Goal: Transaction & Acquisition: Book appointment/travel/reservation

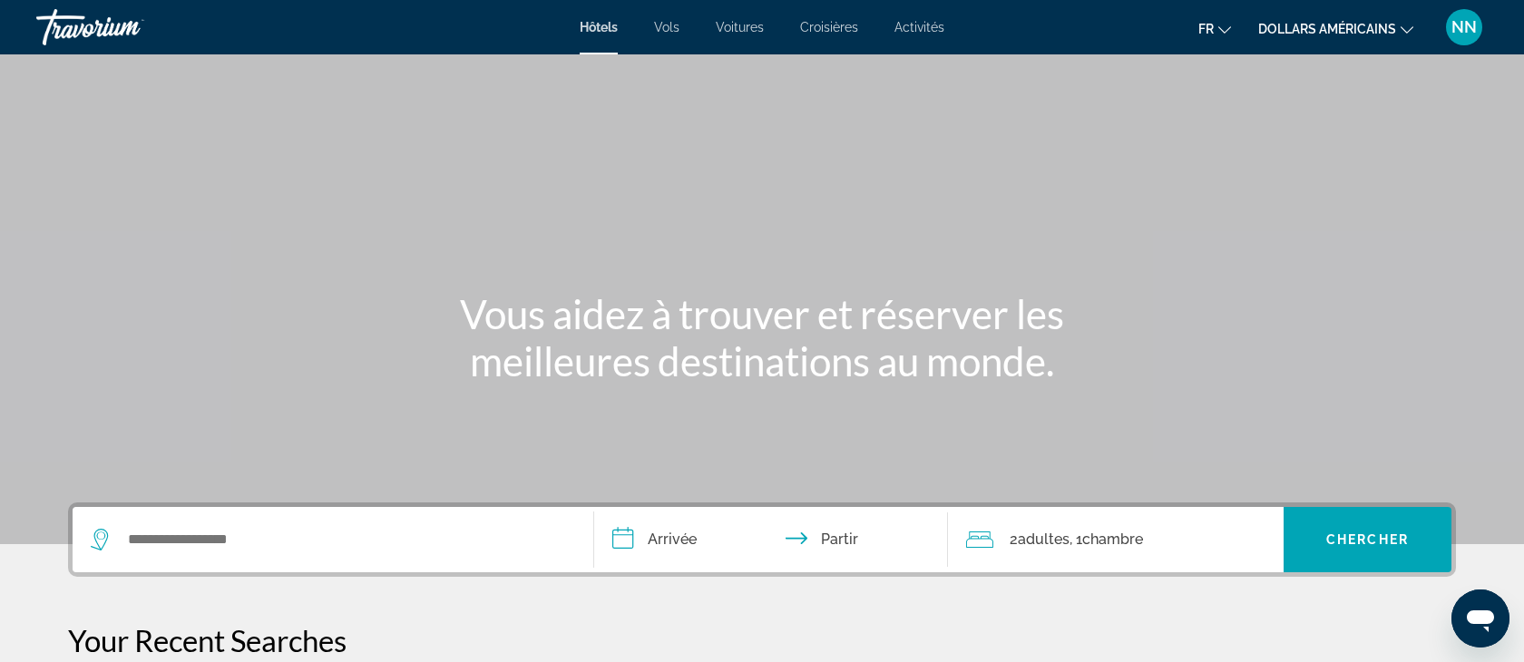
click at [928, 24] on font "Activités" at bounding box center [920, 27] width 50 height 15
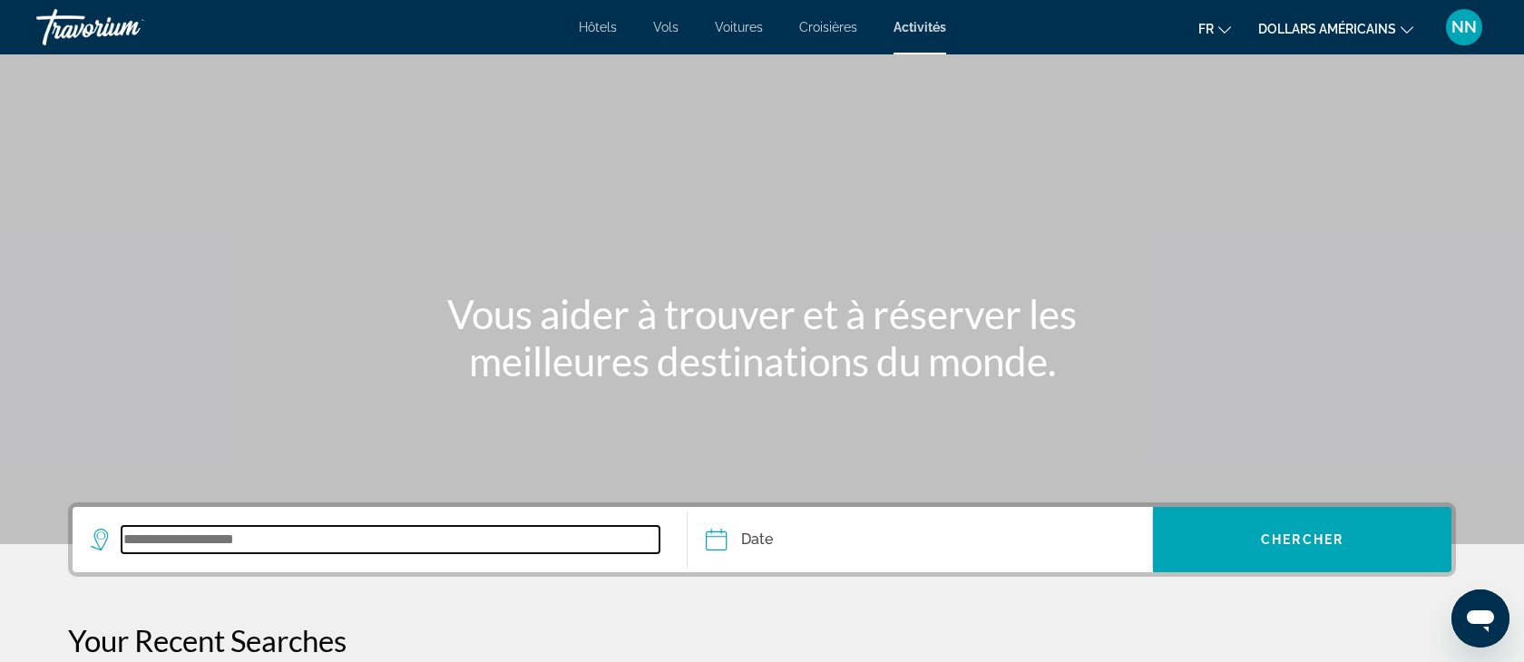
click at [143, 539] on input "Search widget" at bounding box center [391, 539] width 538 height 27
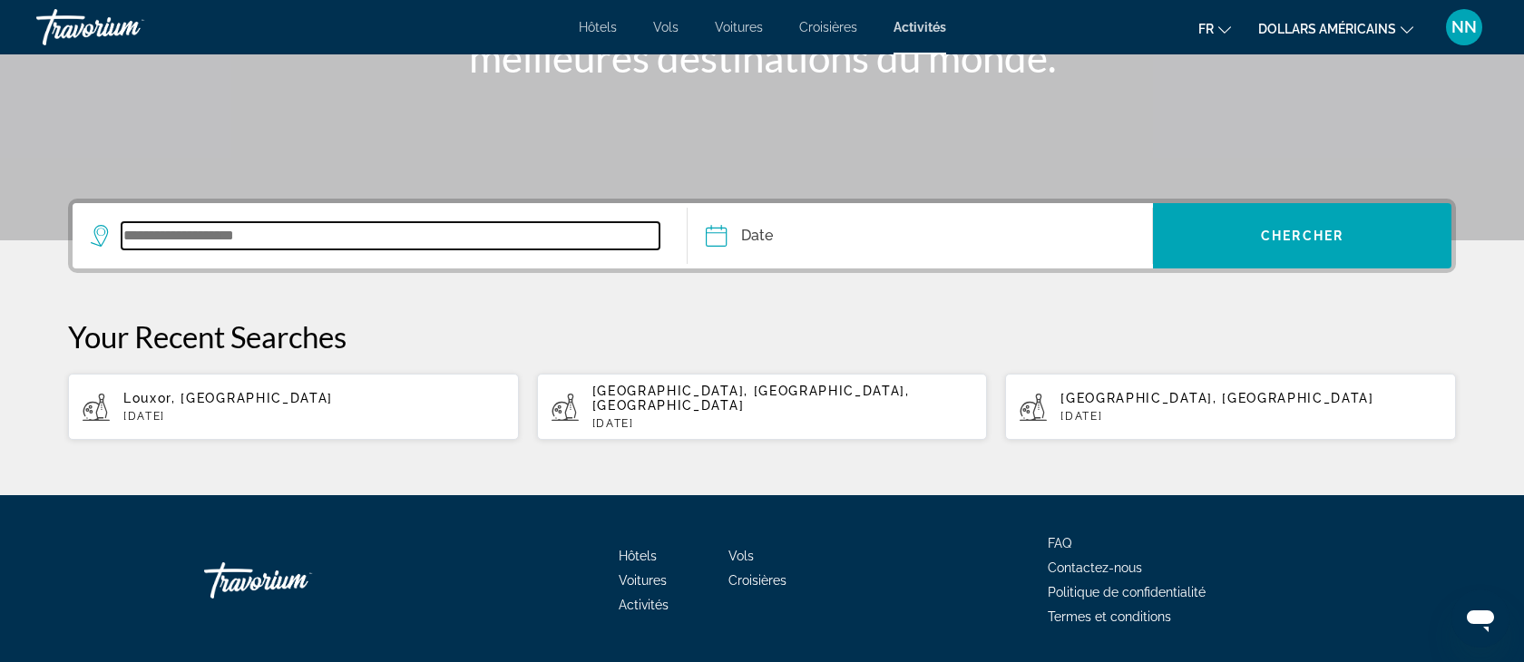
scroll to position [345, 0]
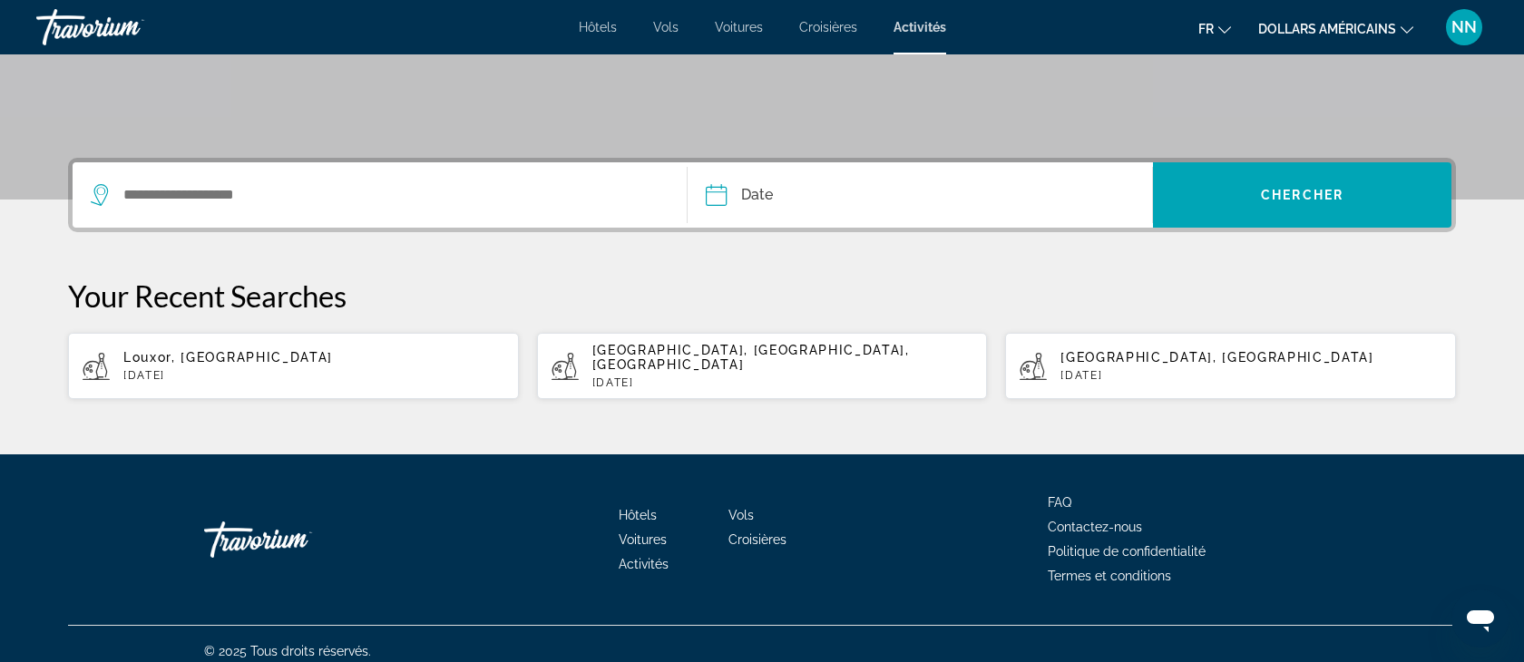
click at [250, 360] on div "Louxor, [GEOGRAPHIC_DATA] [DATE]" at bounding box center [313, 366] width 381 height 32
type input "**********"
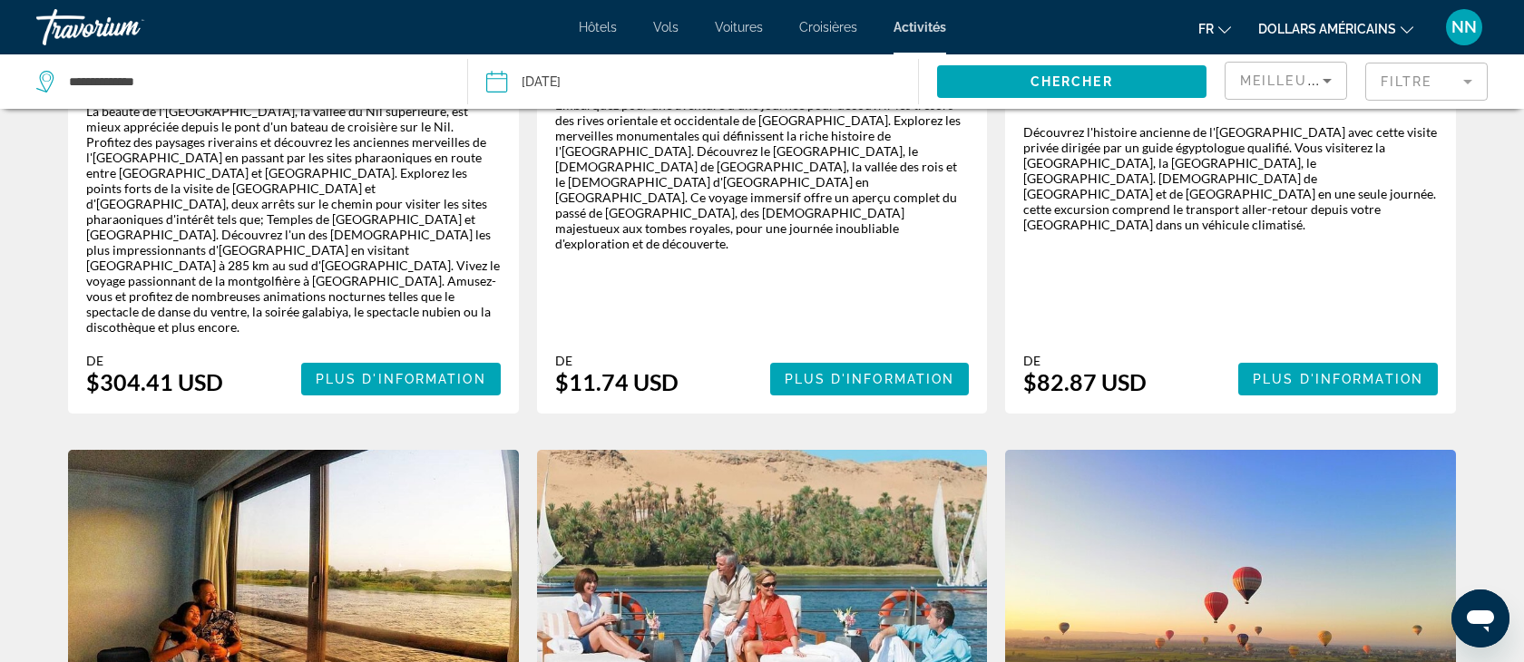
scroll to position [400, 0]
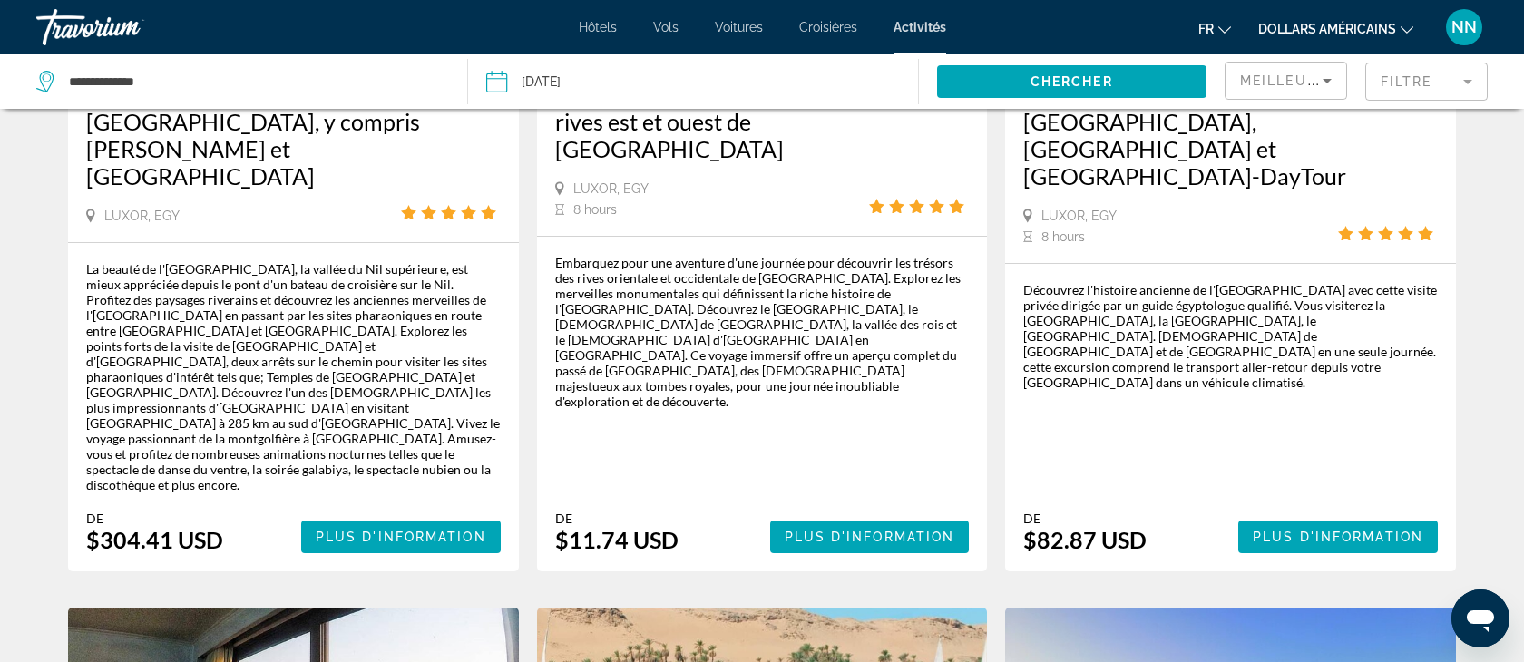
click at [1470, 81] on mat-form-field "Filtre" at bounding box center [1426, 82] width 122 height 38
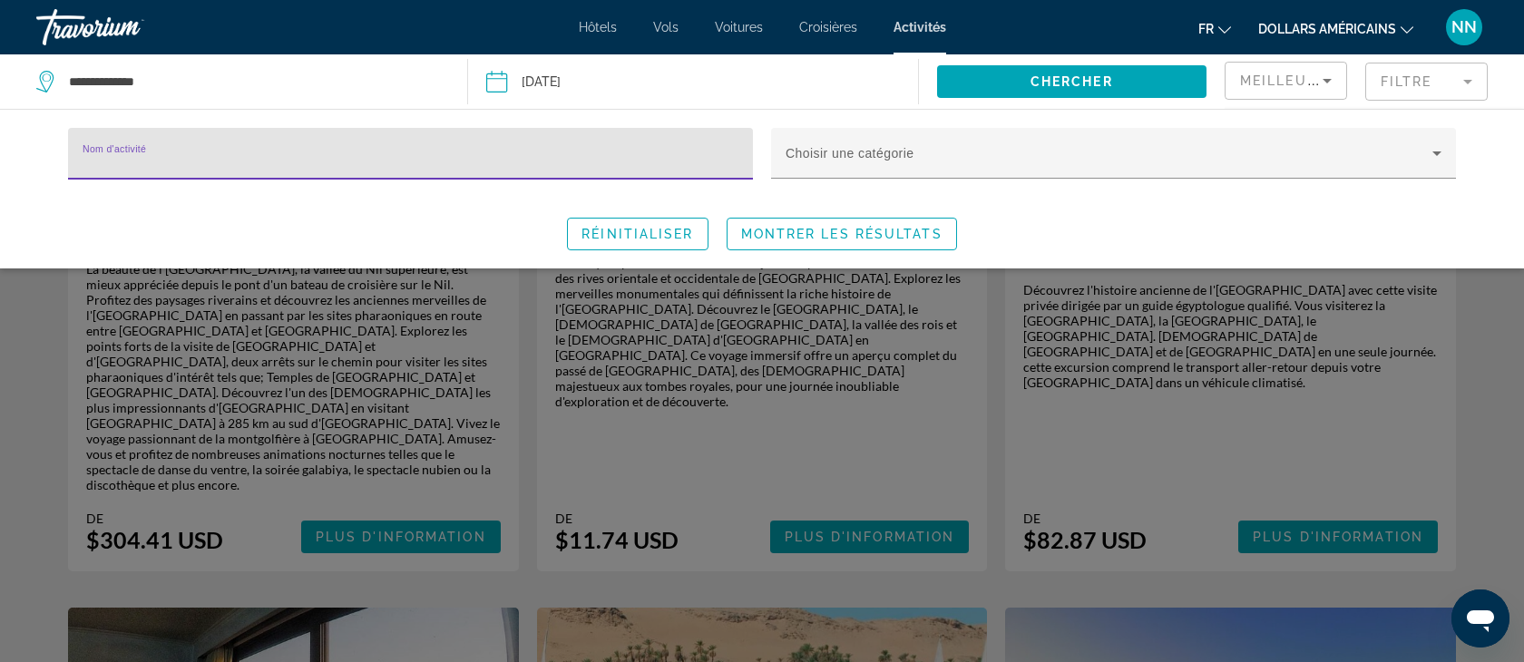
click at [159, 148] on div "Nom d'activité" at bounding box center [411, 154] width 656 height 52
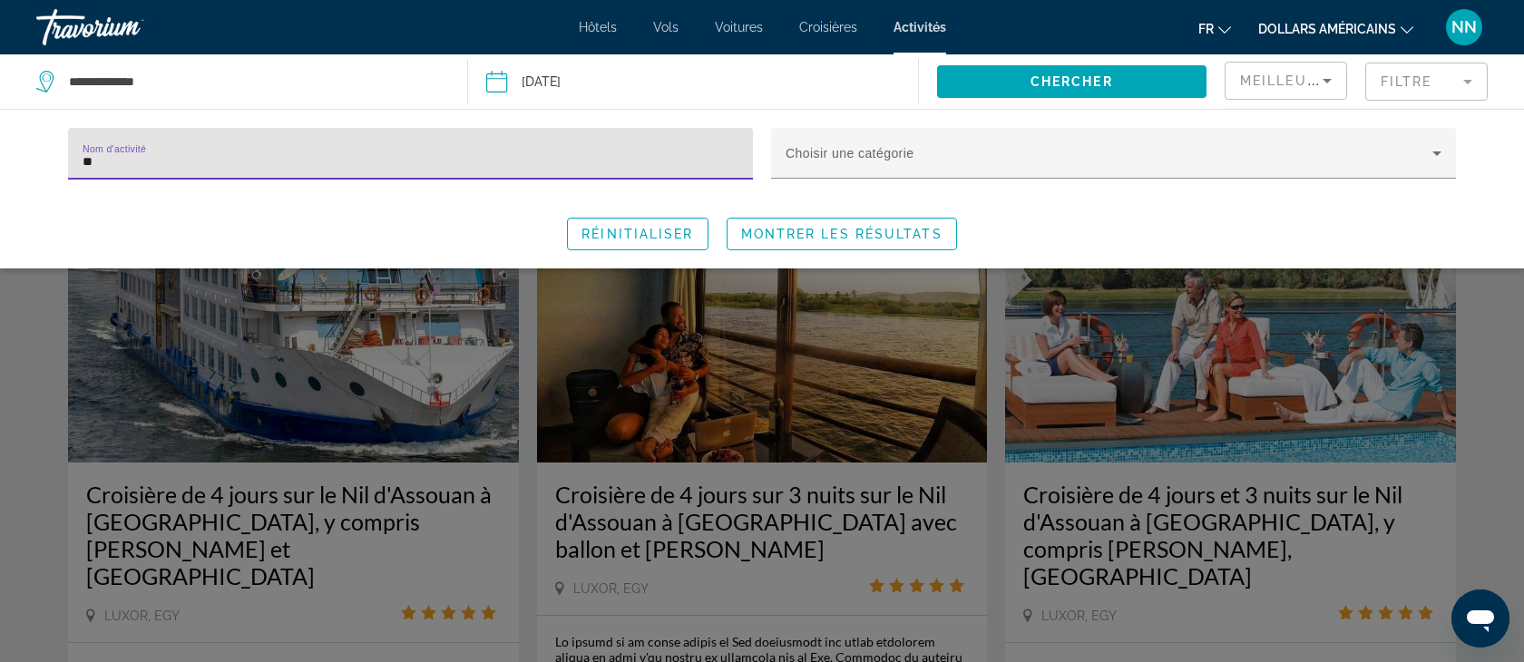
type input "**"
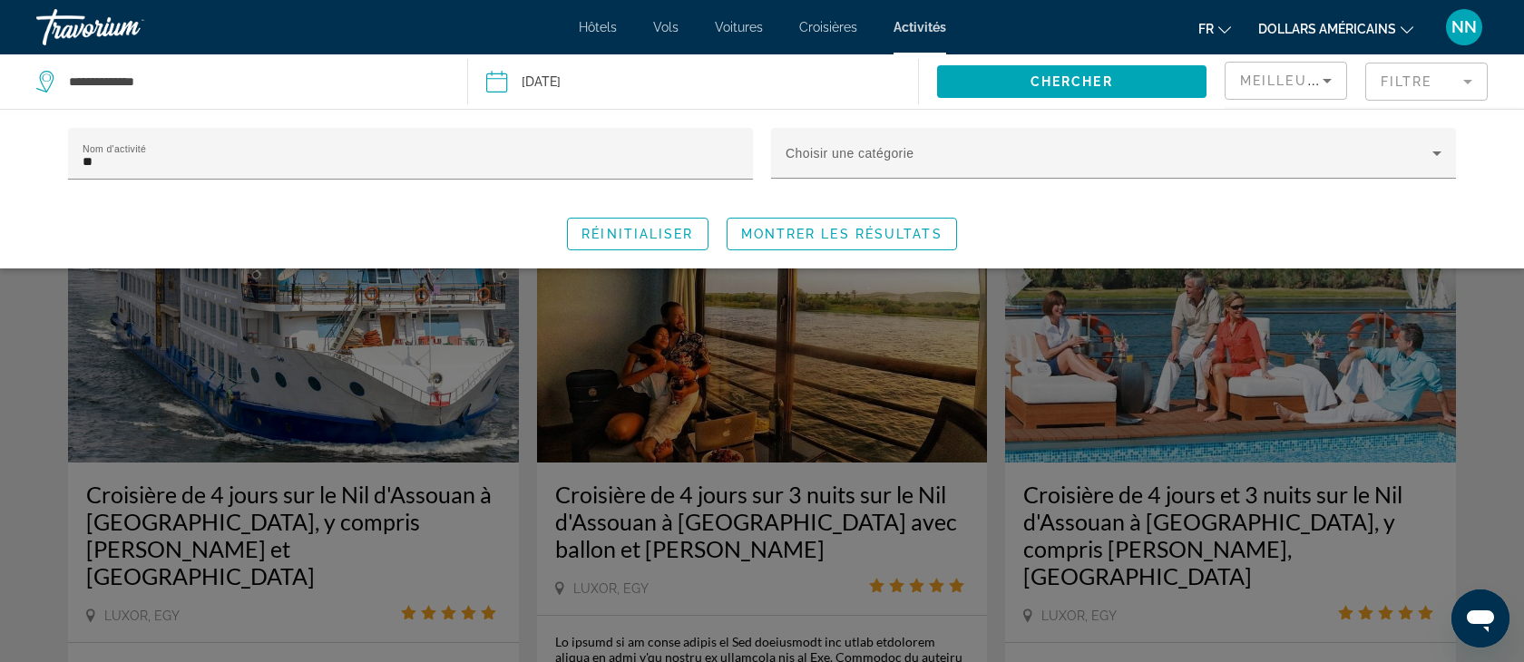
click at [197, 339] on div "Search widget" at bounding box center [762, 462] width 1524 height 399
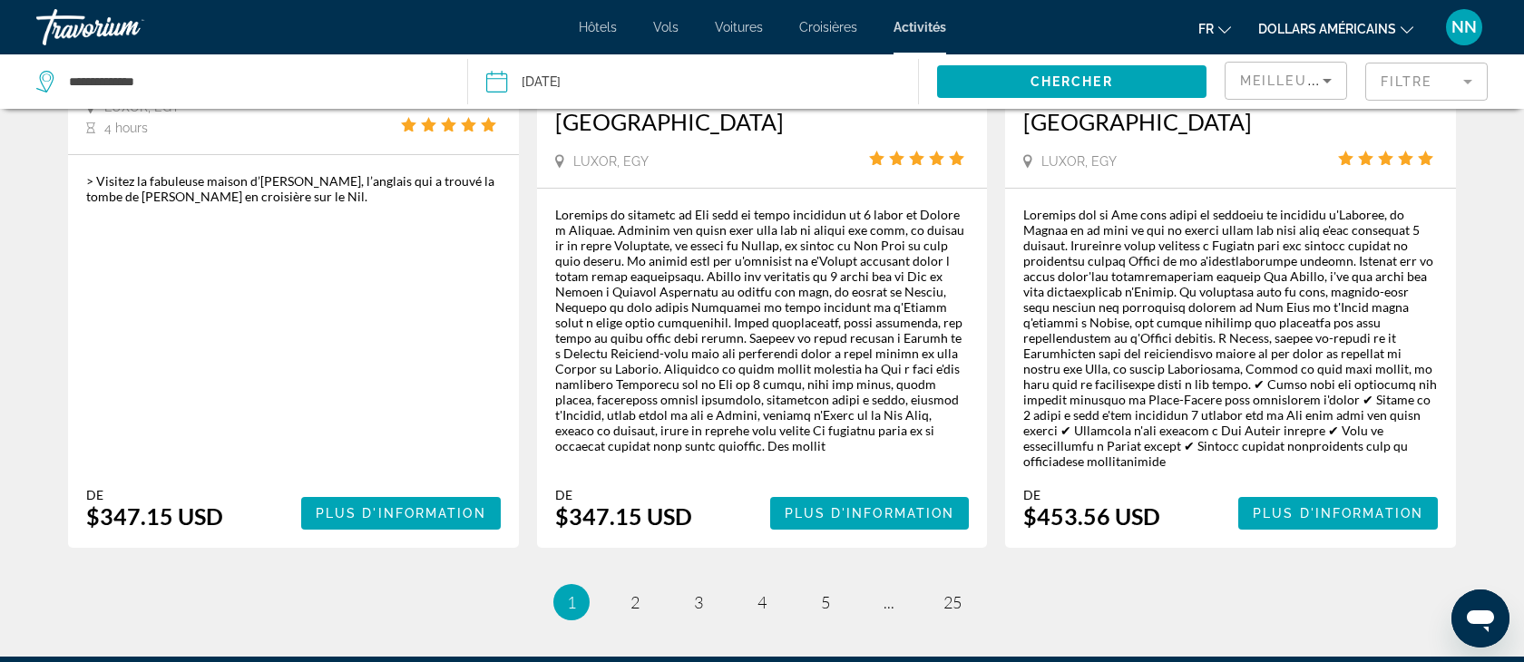
scroll to position [3030, 0]
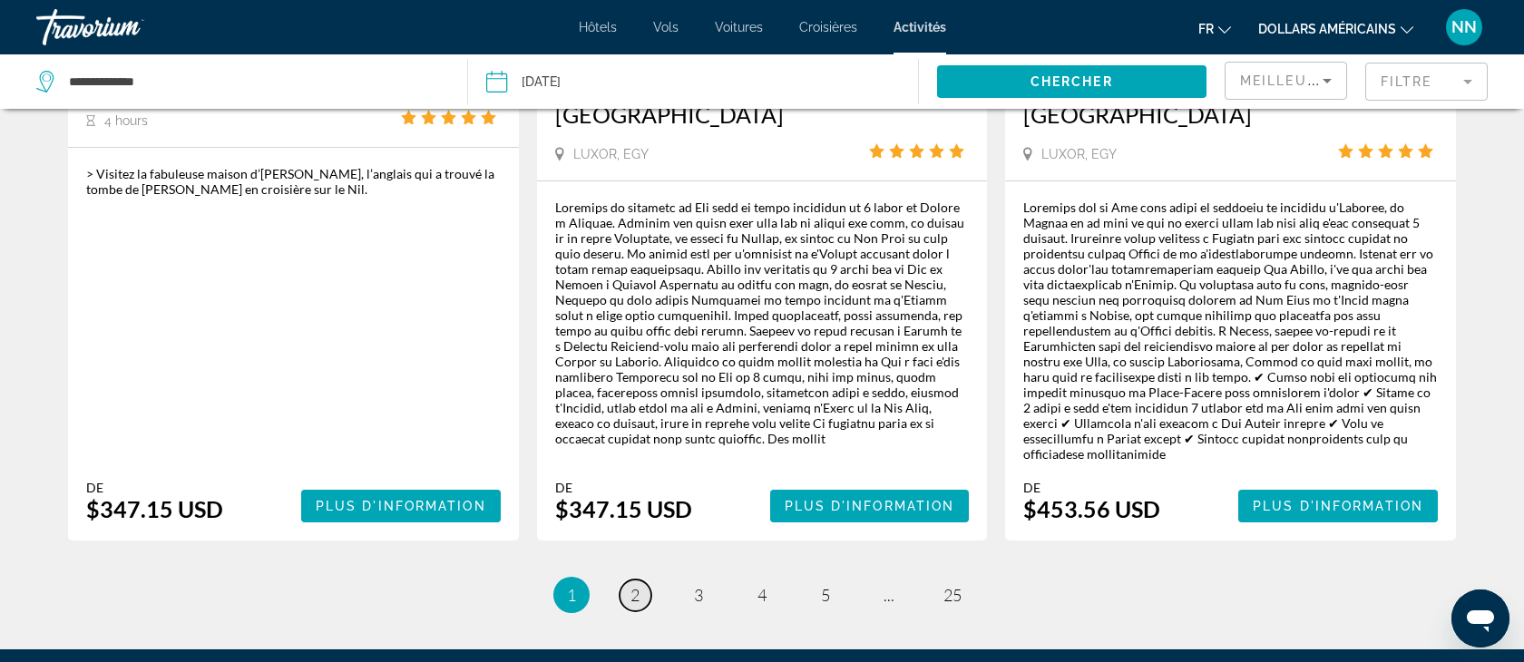
click at [633, 585] on span "2" at bounding box center [635, 595] width 9 height 20
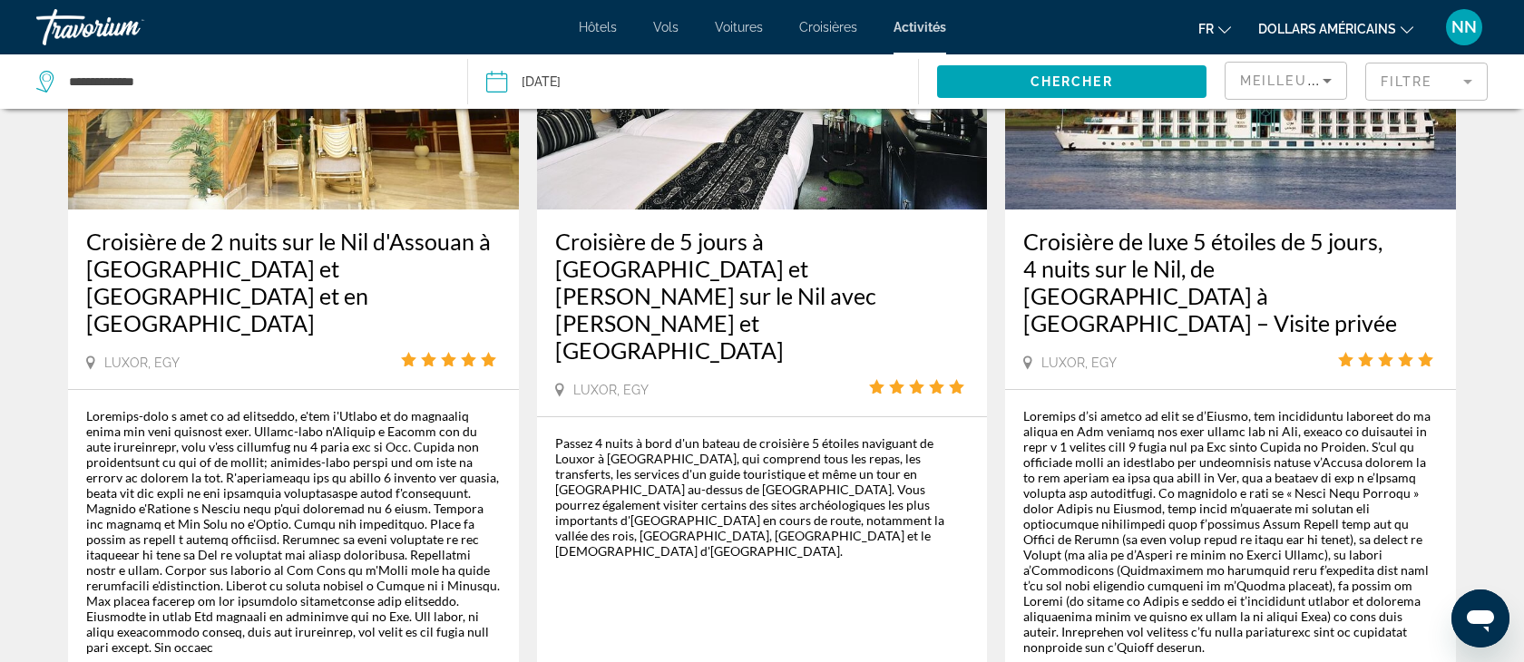
scroll to position [1146, 0]
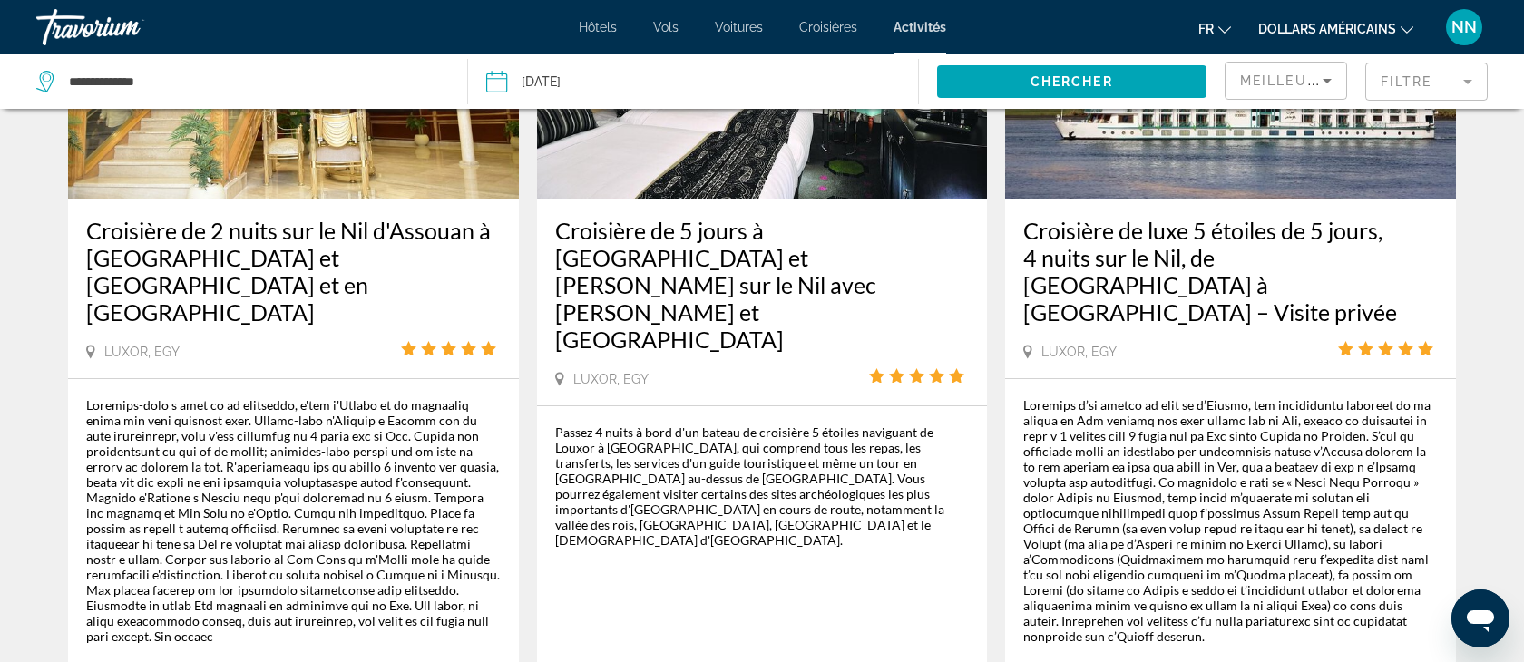
click at [1405, 25] on icon "Changer de devise" at bounding box center [1407, 30] width 13 height 13
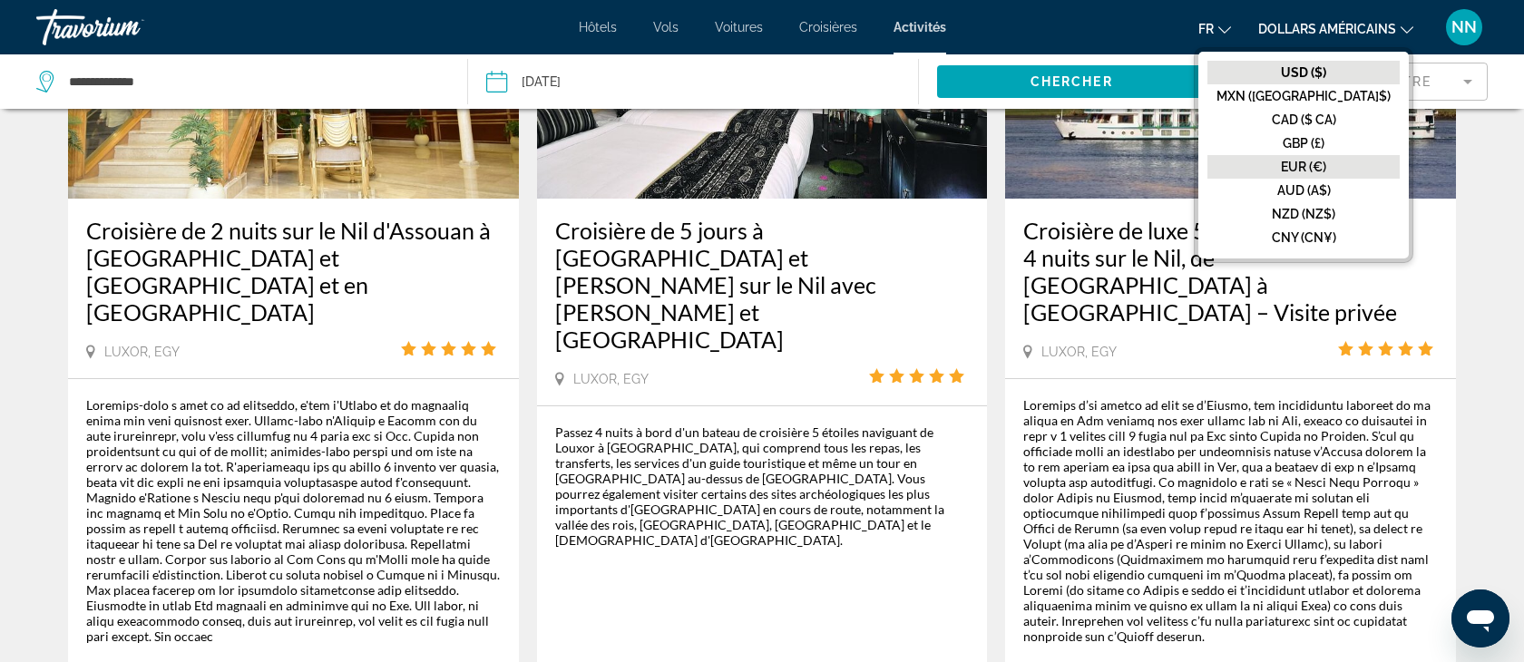
click at [1326, 161] on font "EUR (€)" at bounding box center [1303, 167] width 45 height 15
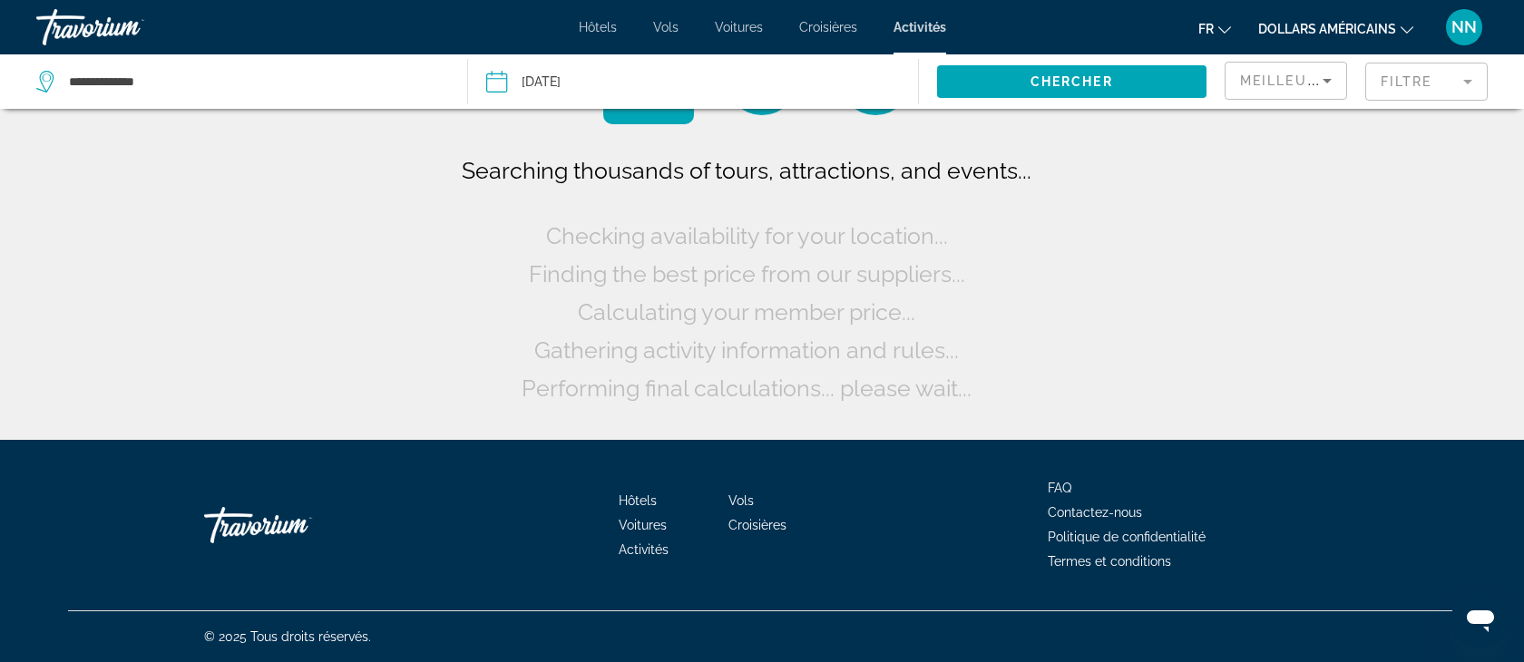
scroll to position [0, 0]
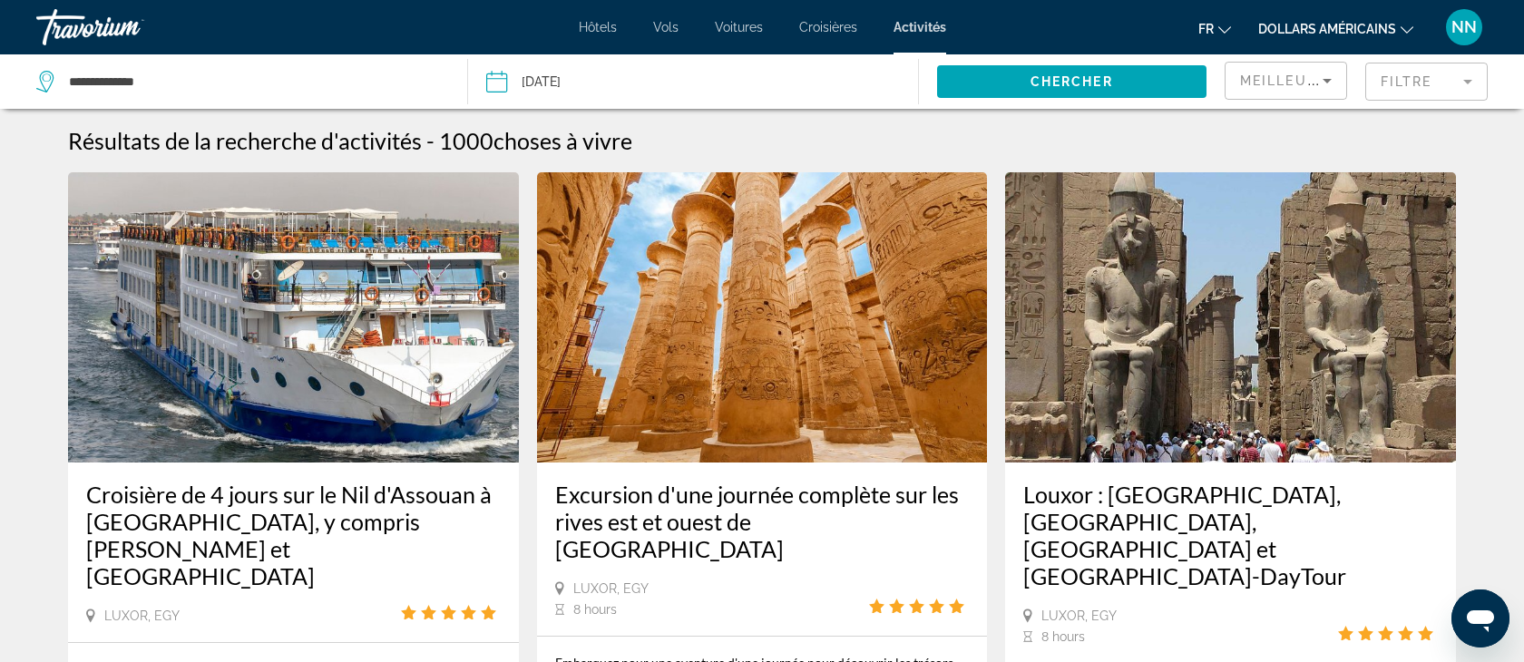
click at [1473, 82] on mat-form-field "Filtre" at bounding box center [1426, 82] width 122 height 38
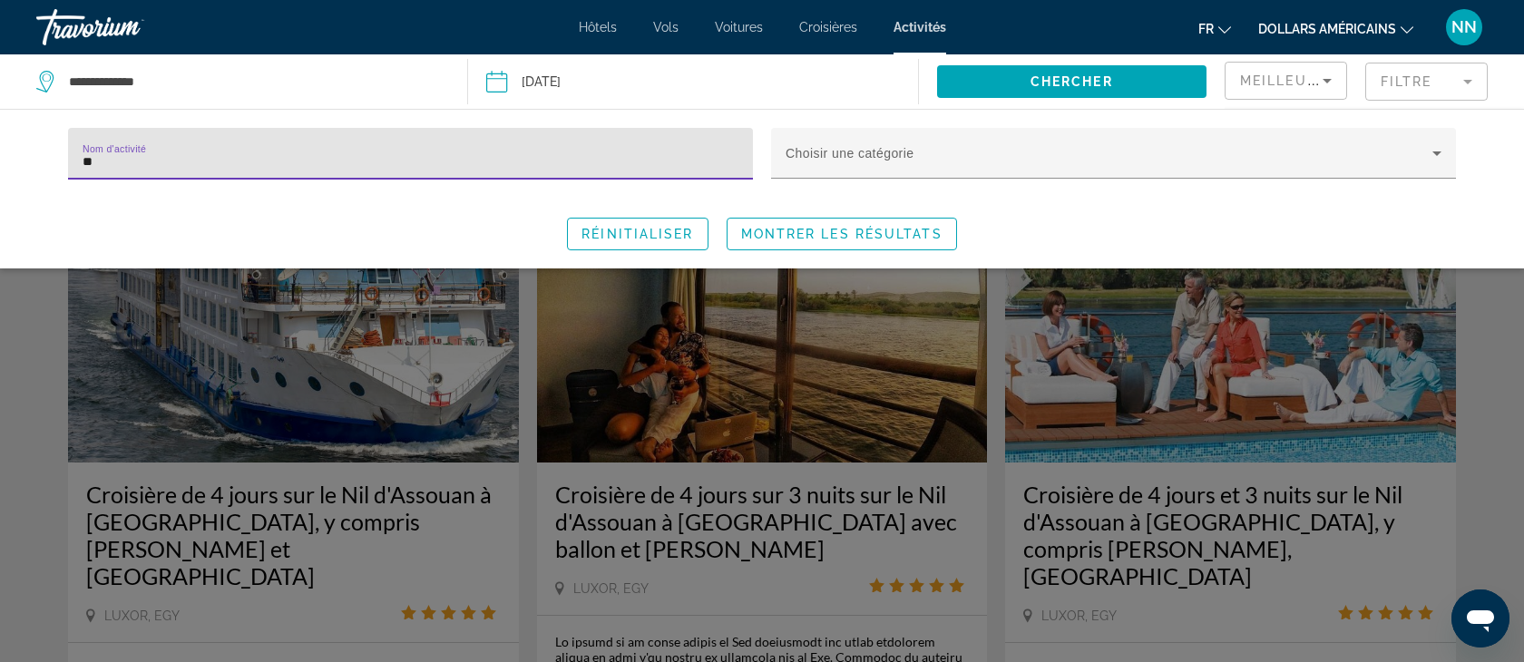
type input "**"
click at [191, 361] on div "Search widget" at bounding box center [762, 462] width 1524 height 399
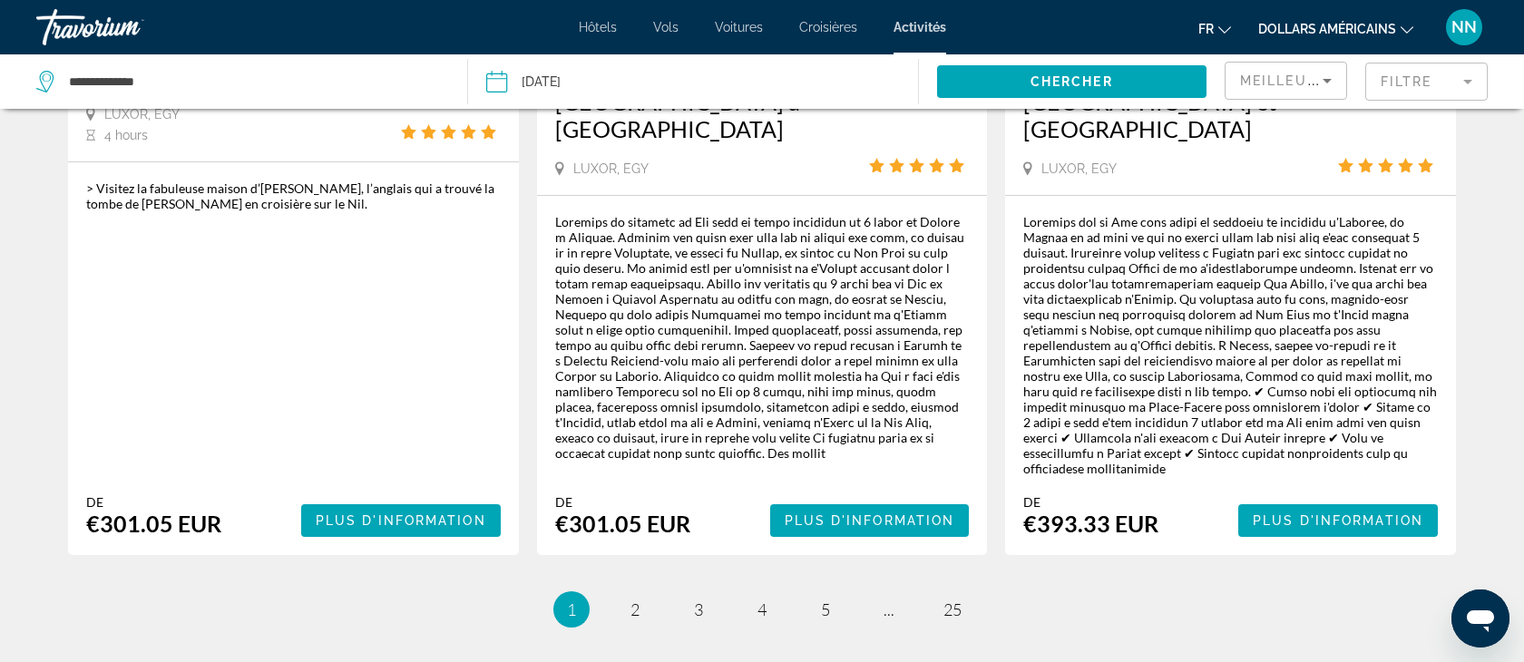
scroll to position [3030, 0]
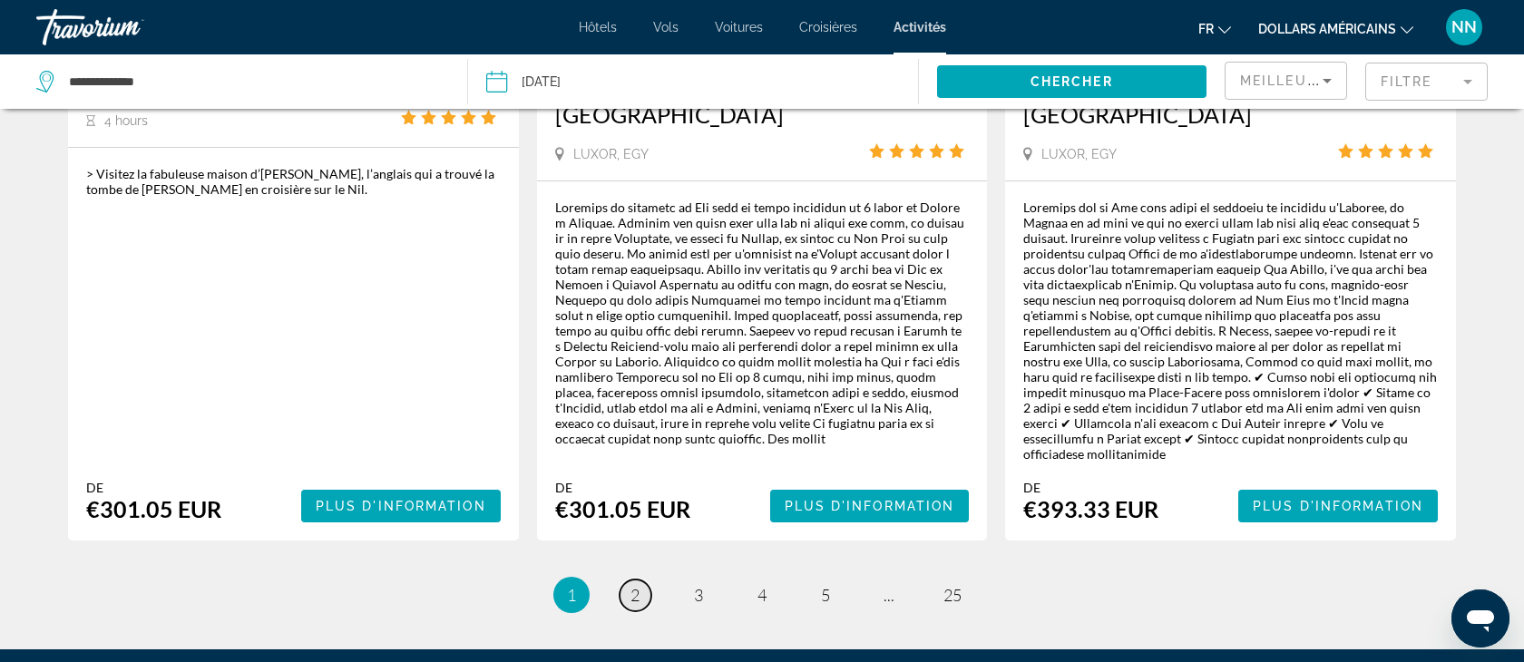
click at [638, 585] on span "2" at bounding box center [635, 595] width 9 height 20
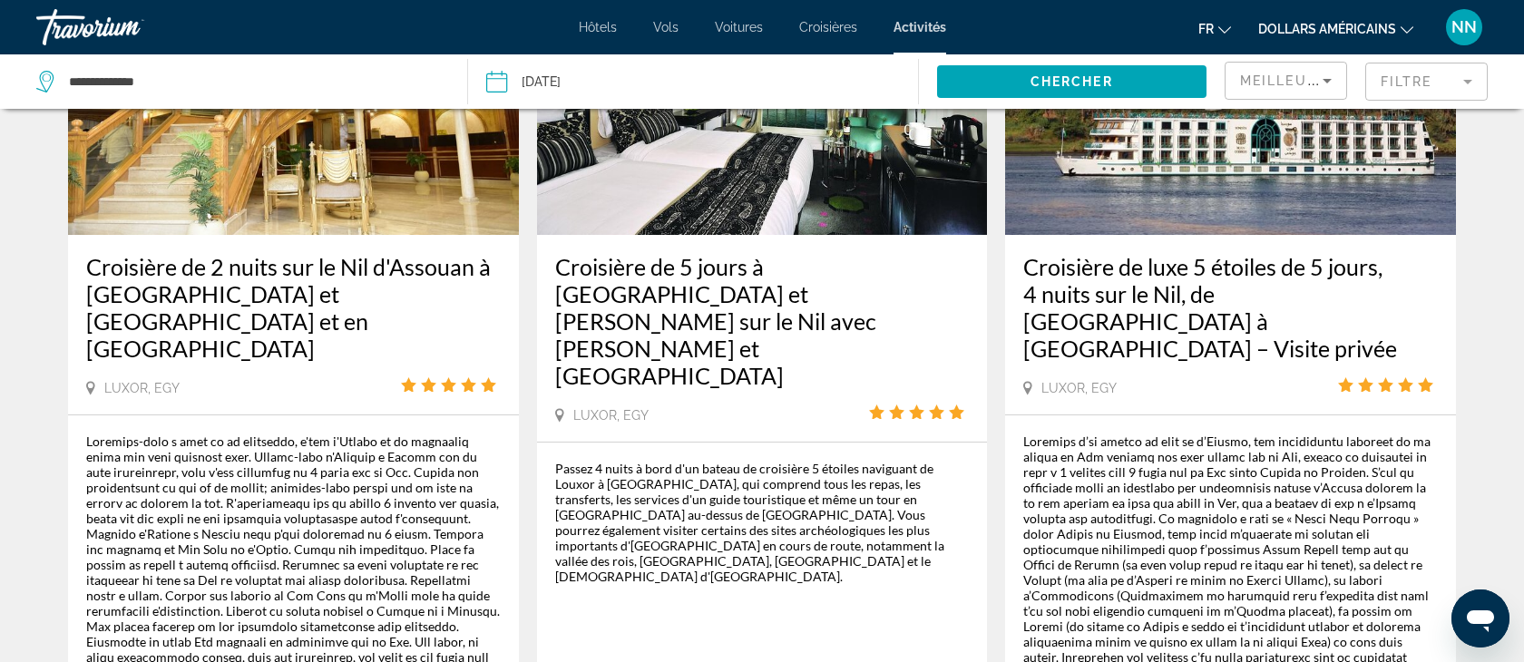
scroll to position [1112, 0]
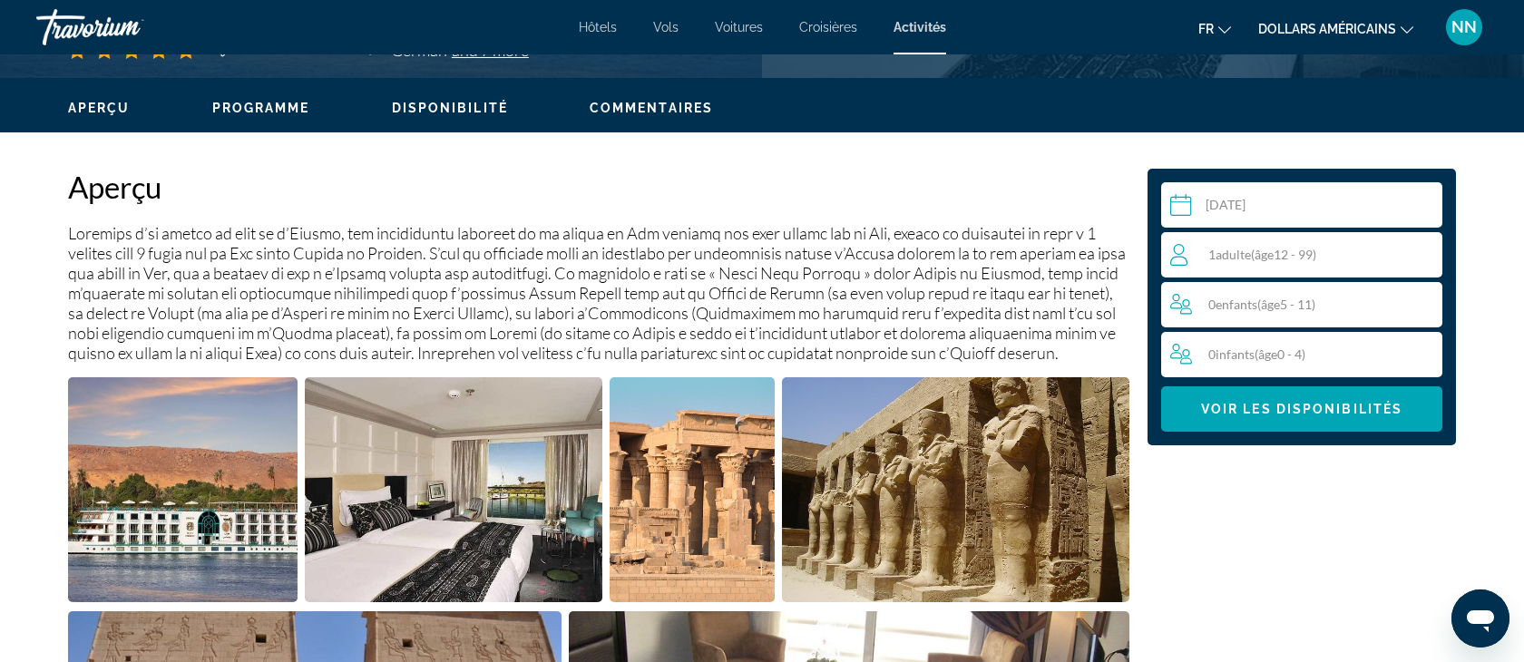
scroll to position [520, 0]
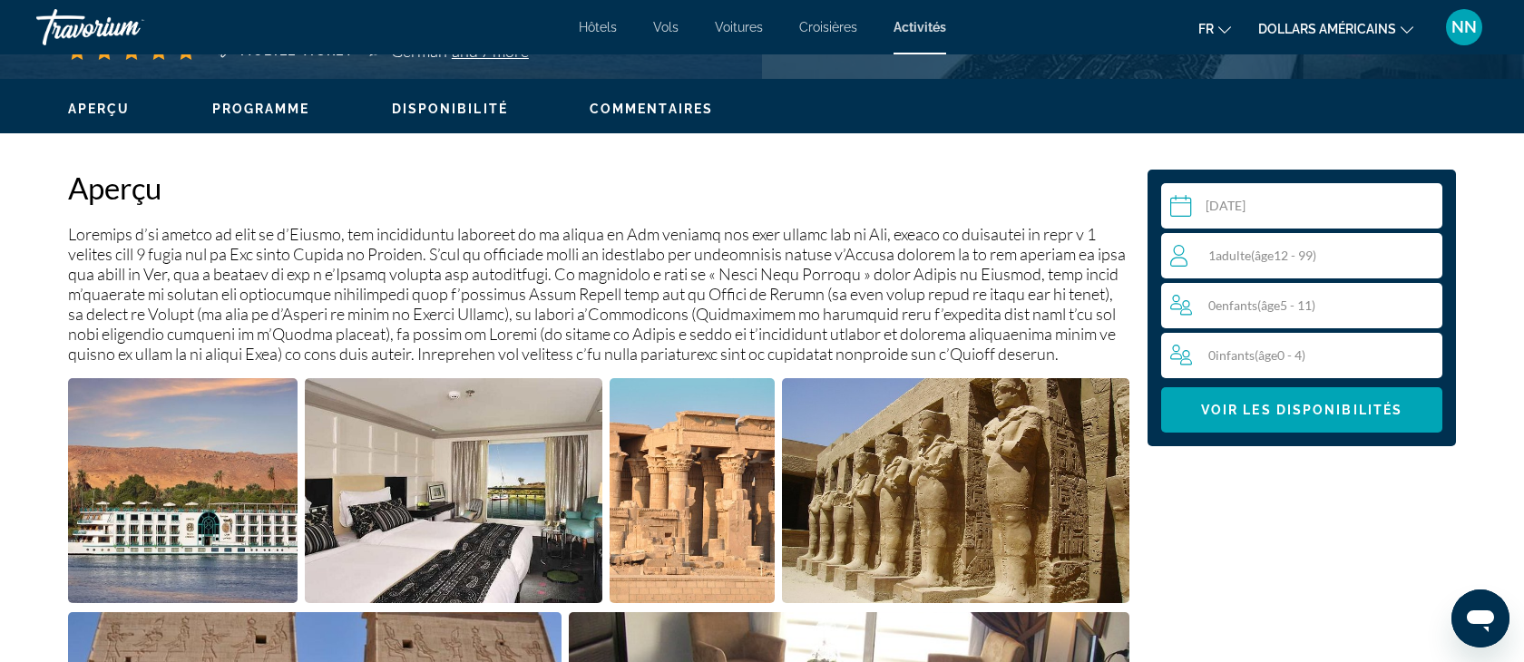
click at [1365, 254] on div "1 Adulte Adultes ( âge 12 - 99)" at bounding box center [1305, 256] width 271 height 22
click at [1427, 249] on icon "Increment adults" at bounding box center [1424, 255] width 16 height 22
click at [1426, 304] on icon "Increment children" at bounding box center [1425, 305] width 16 height 16
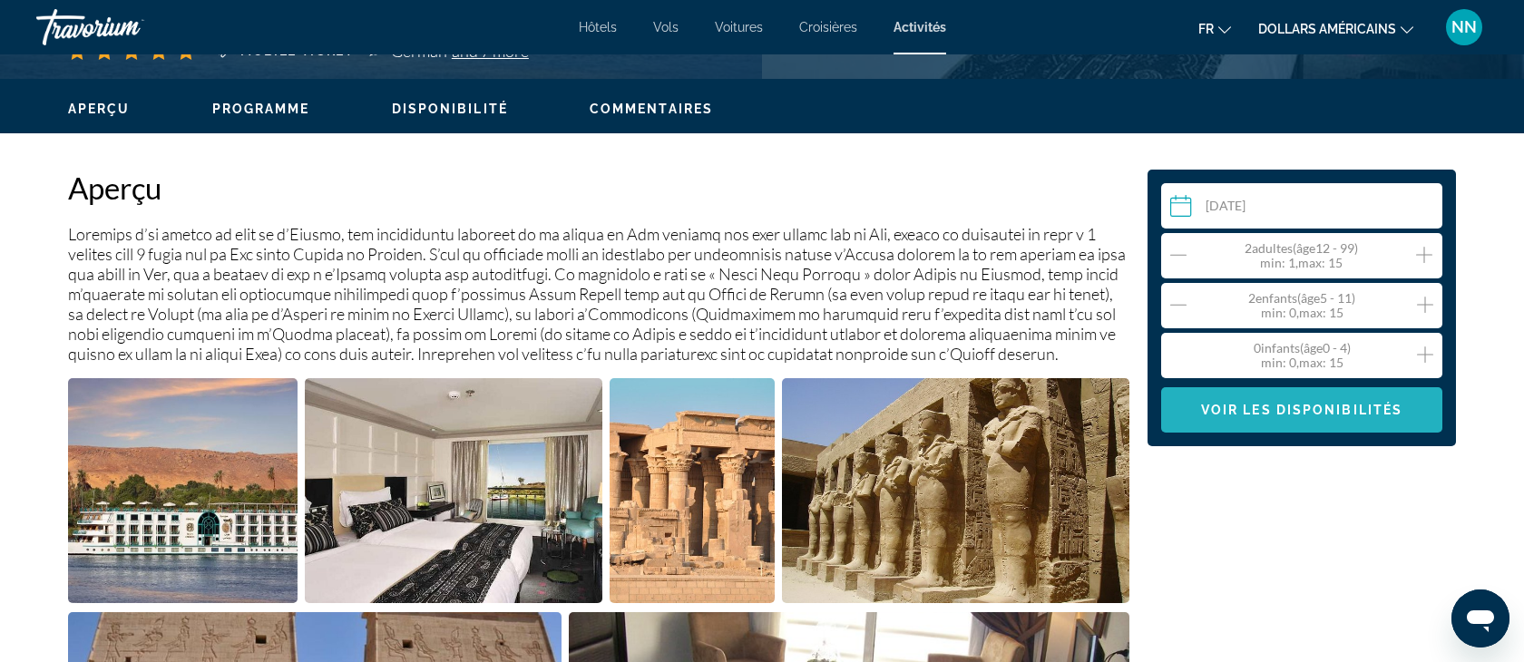
click at [1298, 410] on span "Voir les disponibilités" at bounding box center [1301, 410] width 201 height 15
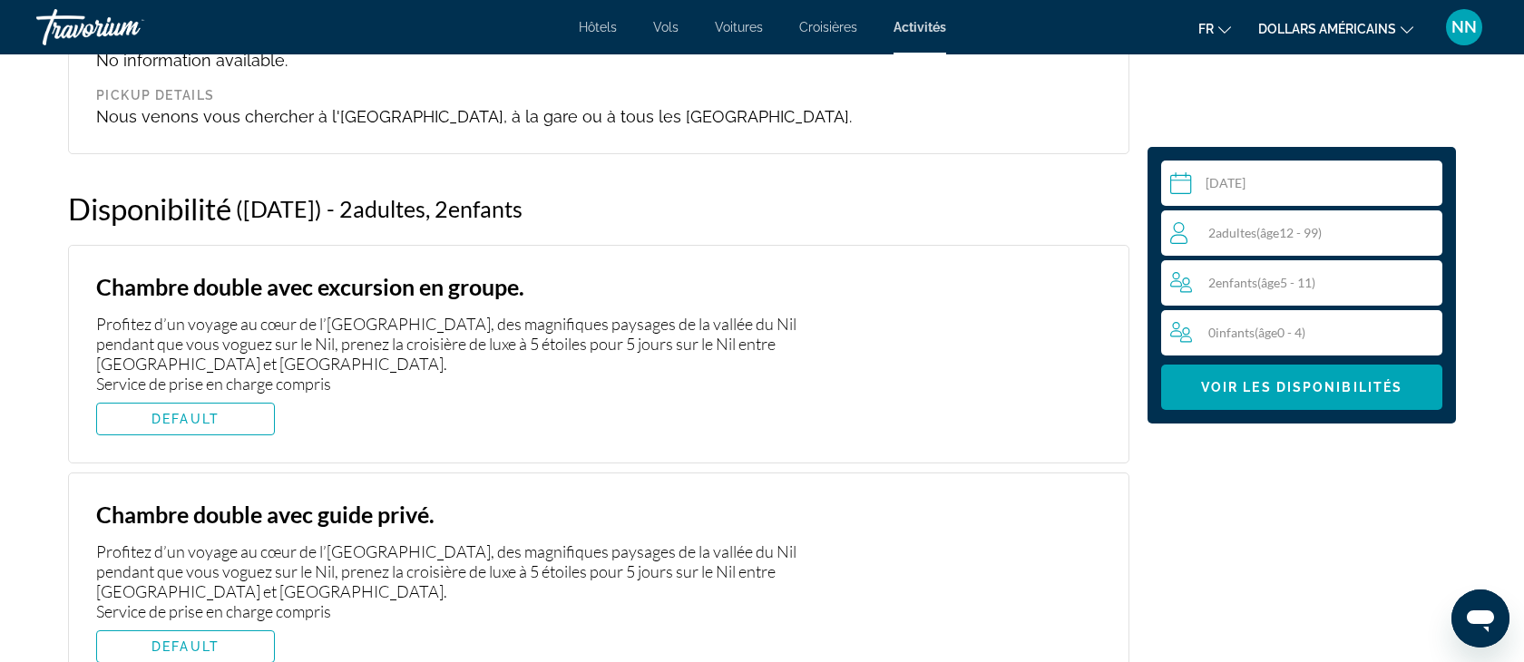
scroll to position [2490, 0]
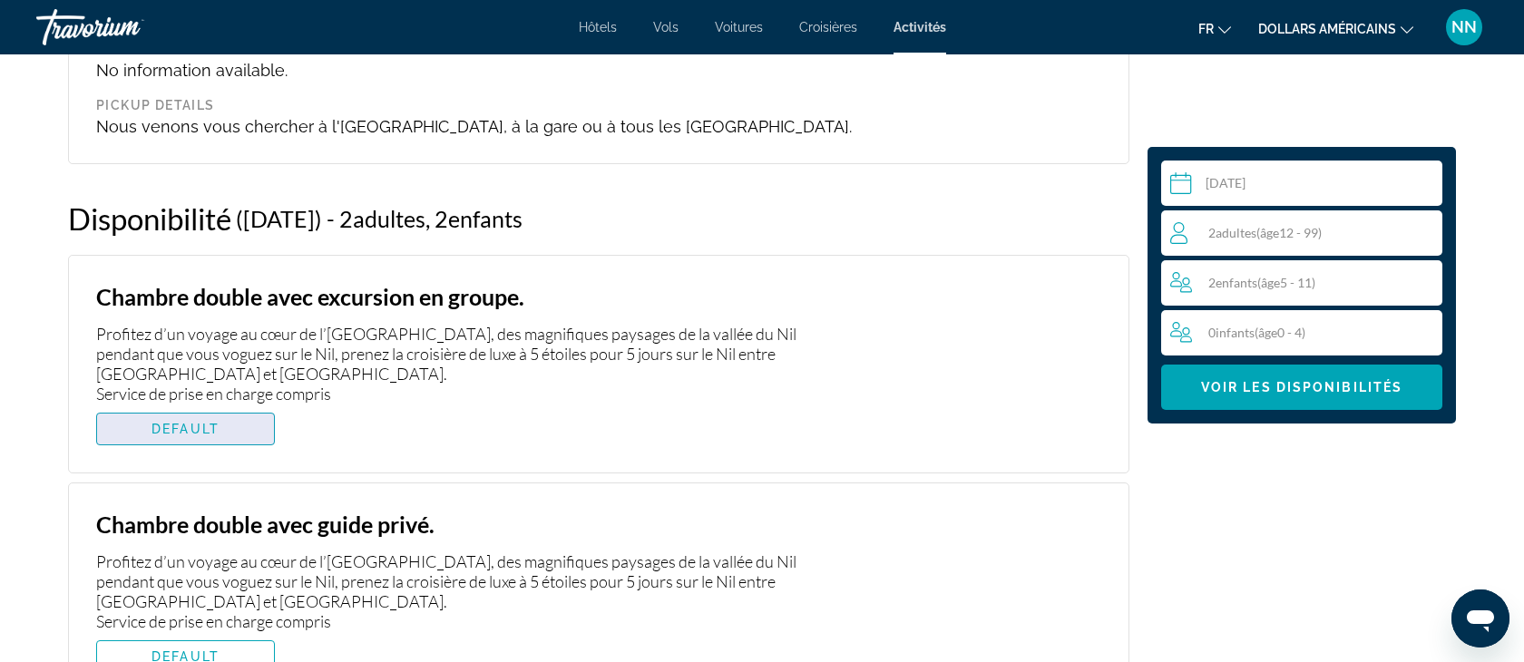
click at [184, 439] on span "Contenu principal" at bounding box center [185, 429] width 177 height 44
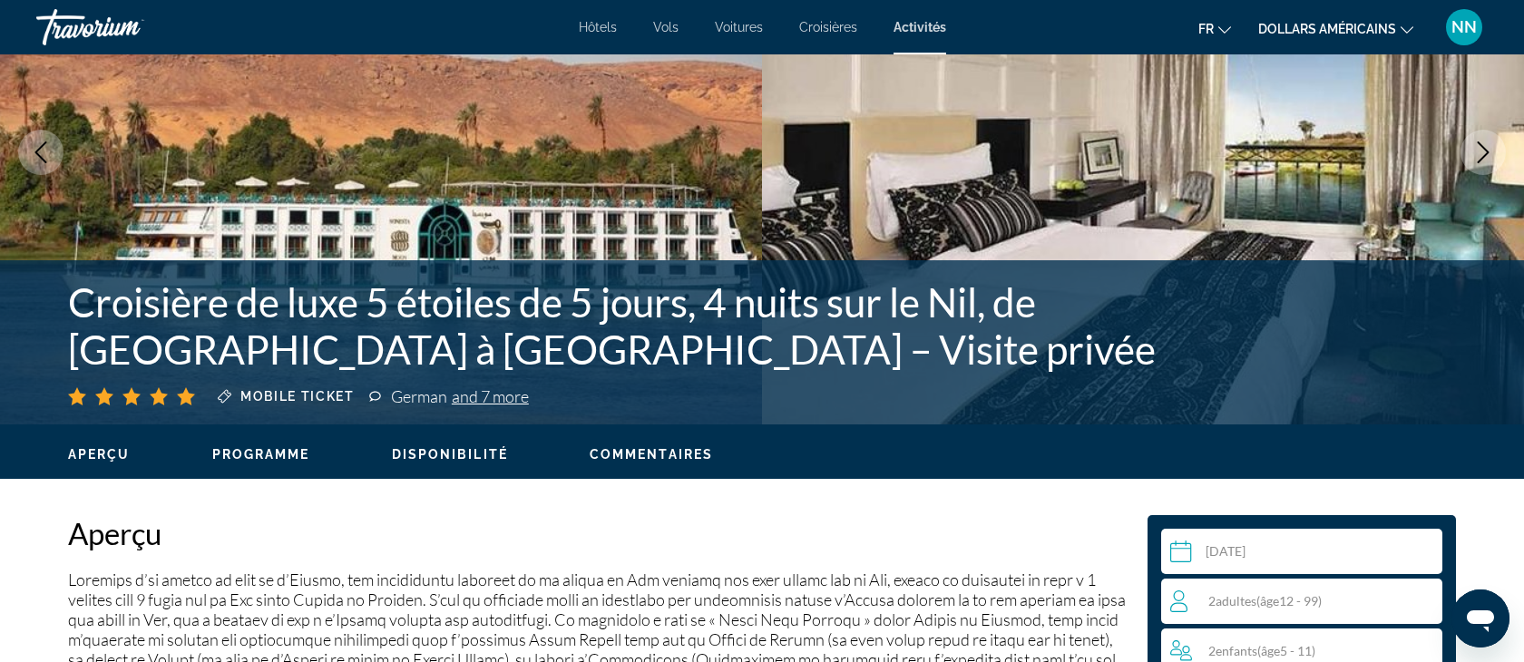
scroll to position [181, 0]
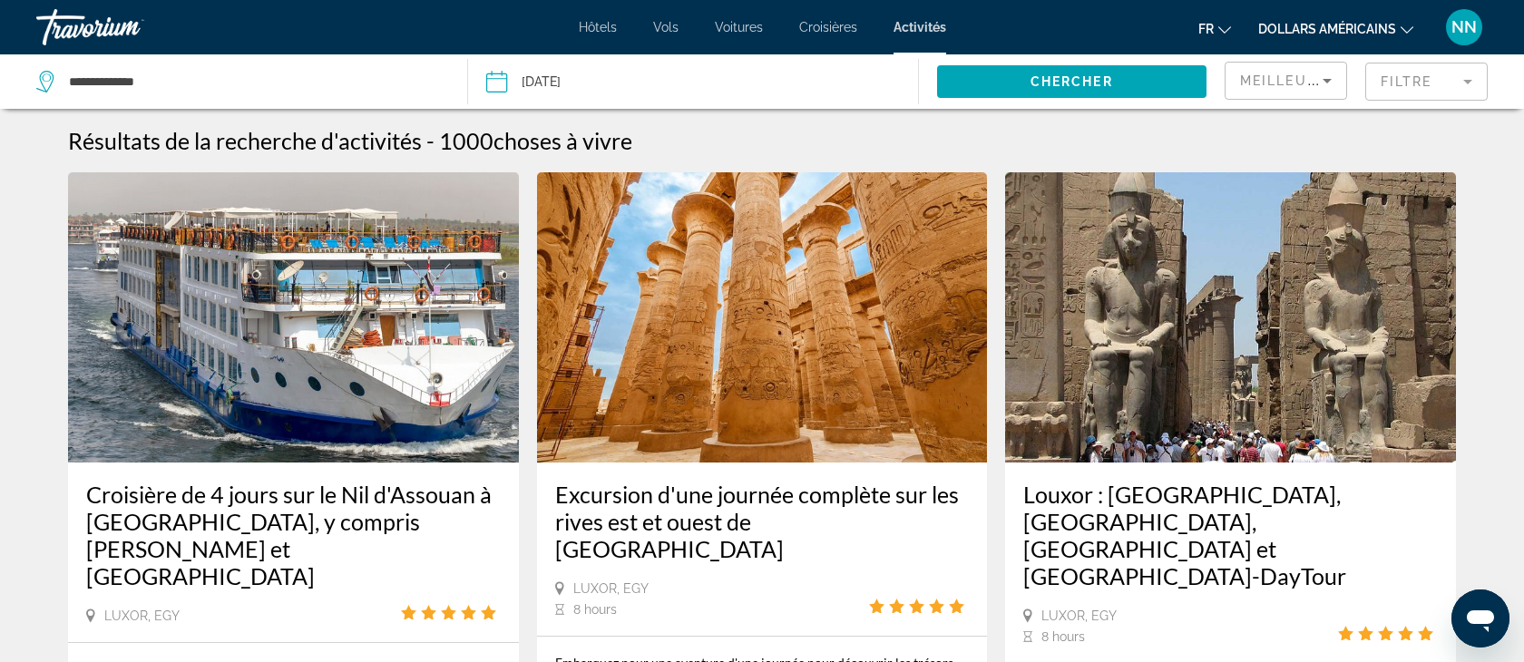
click at [1464, 80] on mat-form-field "Filtre" at bounding box center [1426, 82] width 122 height 38
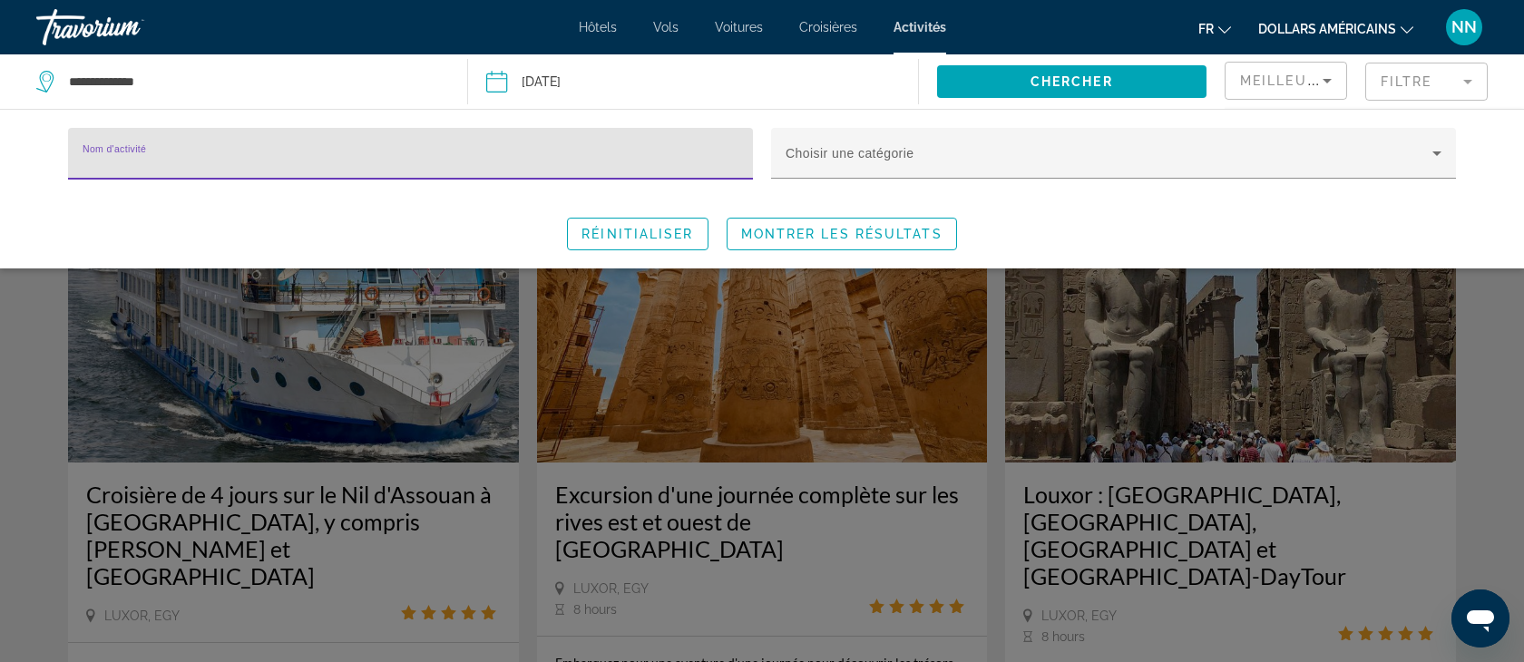
click at [179, 152] on input "Nom d'activité" at bounding box center [411, 162] width 656 height 22
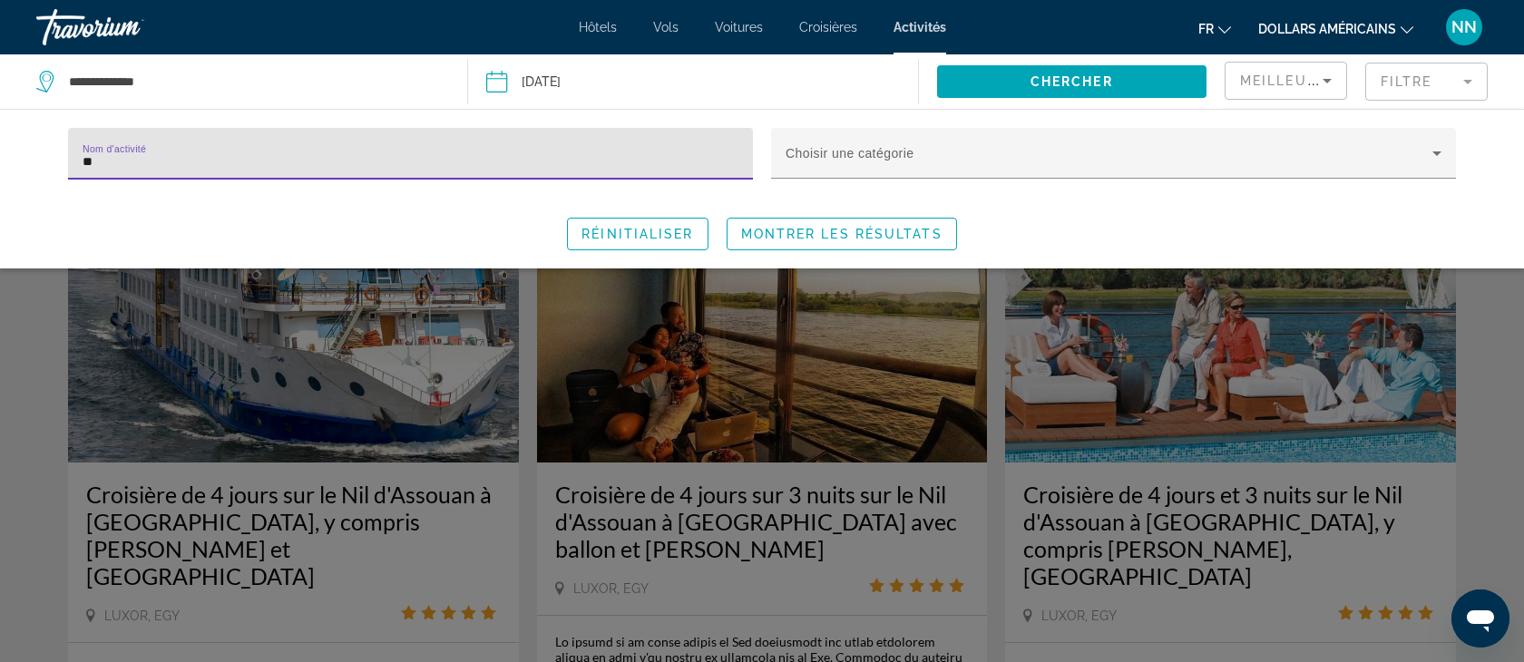
type input "**"
click at [192, 461] on div "Search widget" at bounding box center [762, 462] width 1524 height 399
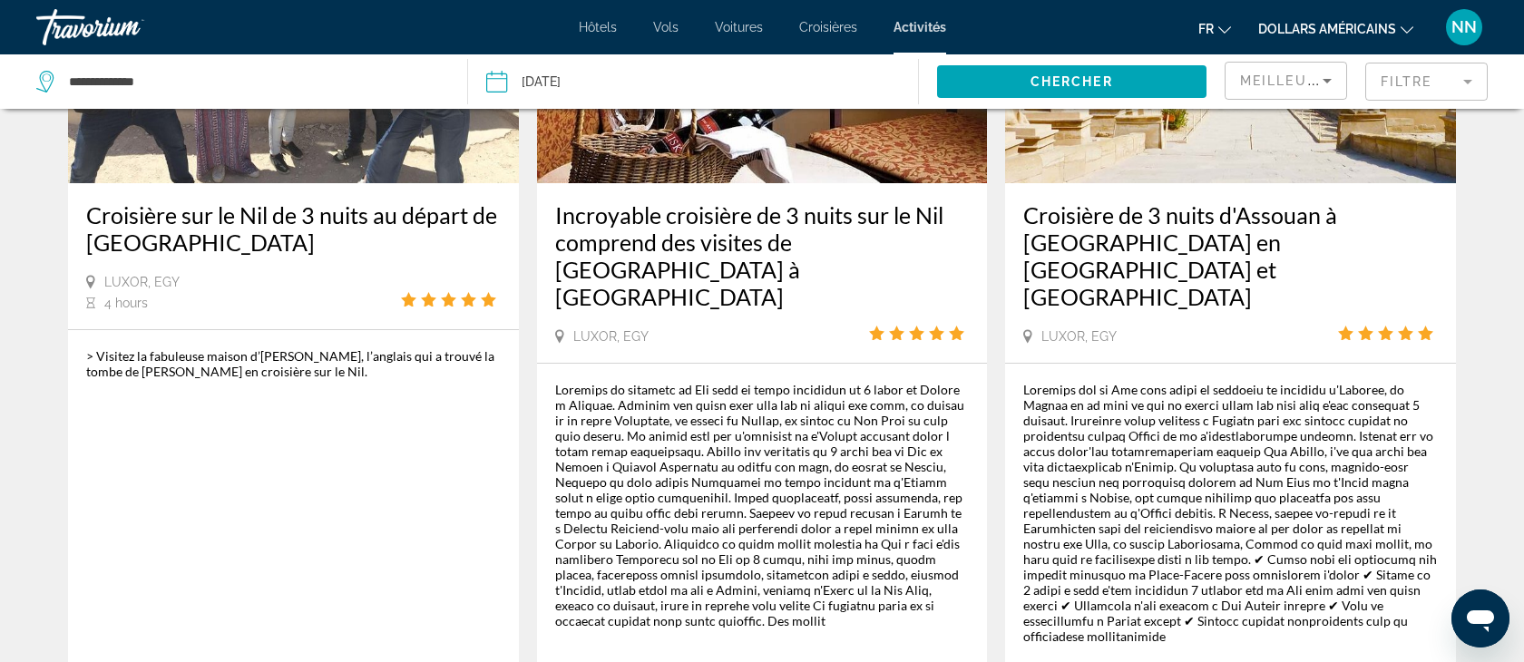
scroll to position [3030, 0]
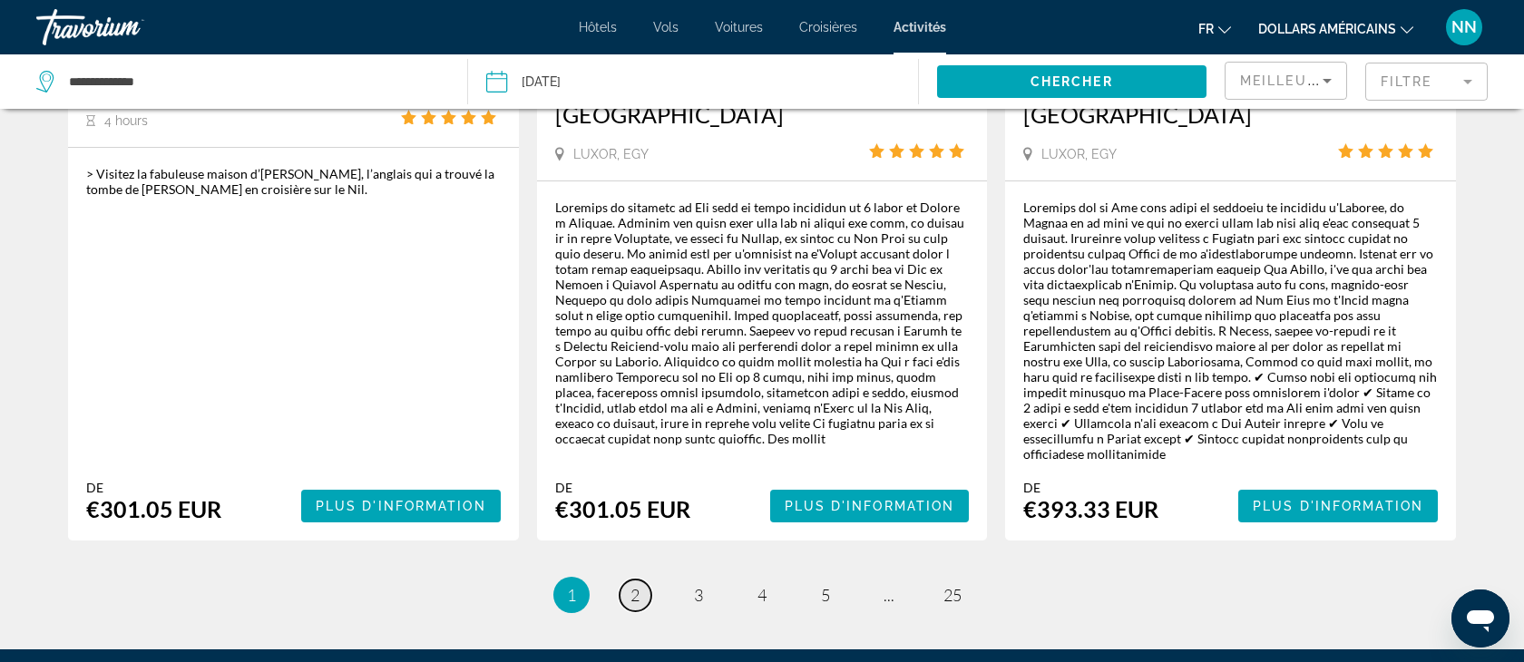
click at [633, 585] on span "2" at bounding box center [635, 595] width 9 height 20
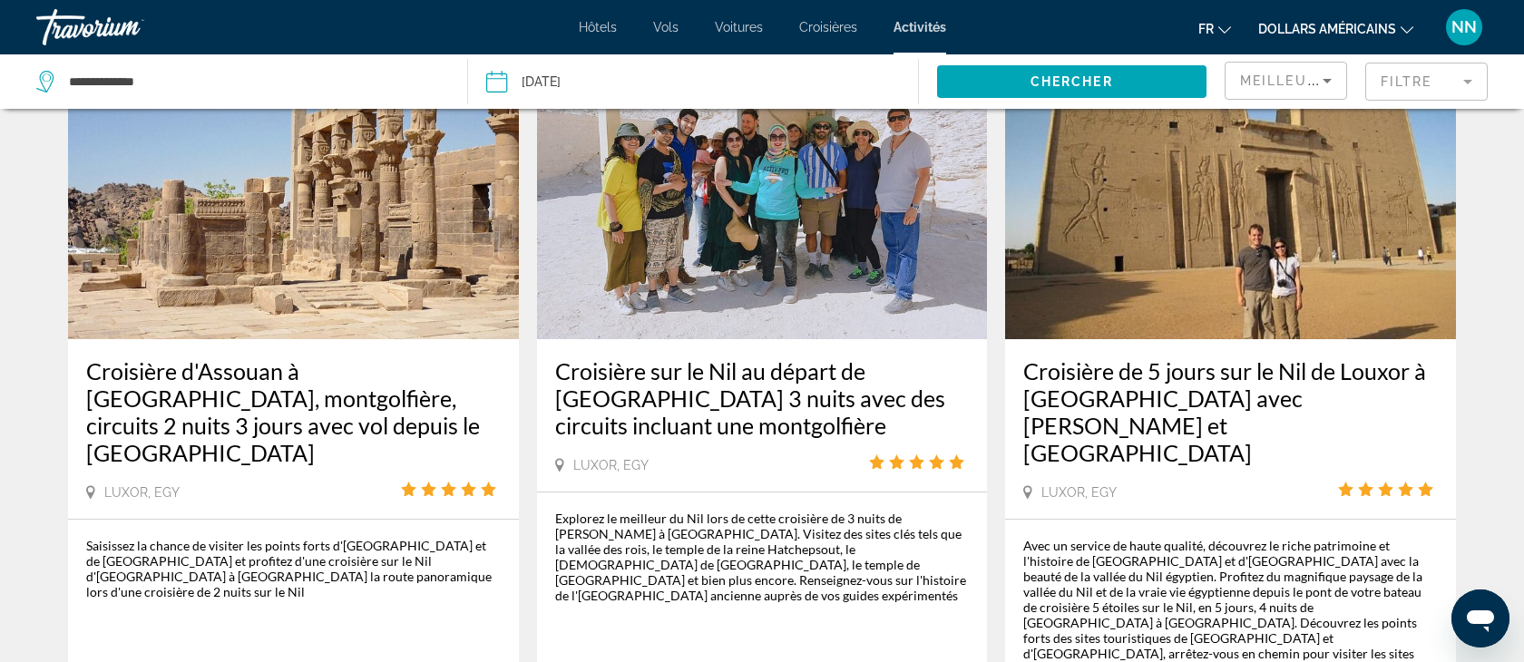
scroll to position [125, 0]
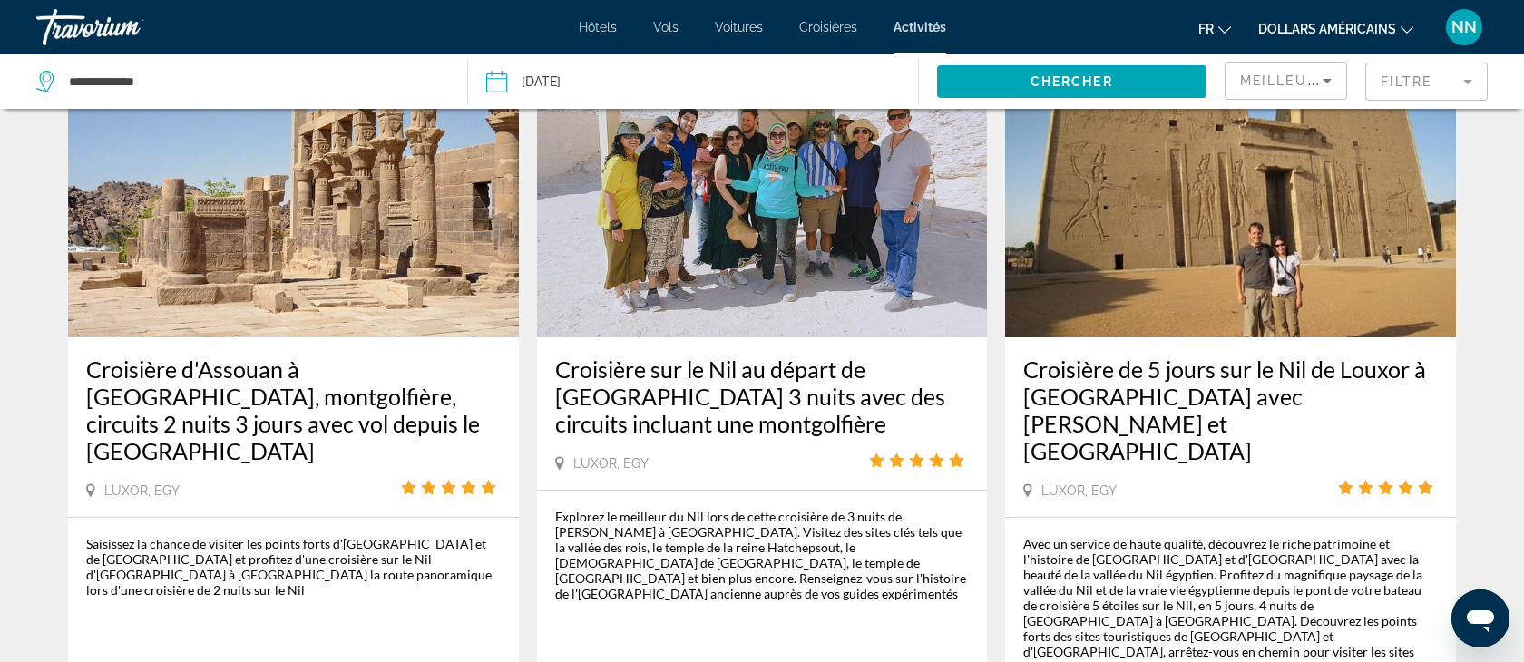
click at [1226, 216] on img "Contenu principal" at bounding box center [1230, 192] width 451 height 290
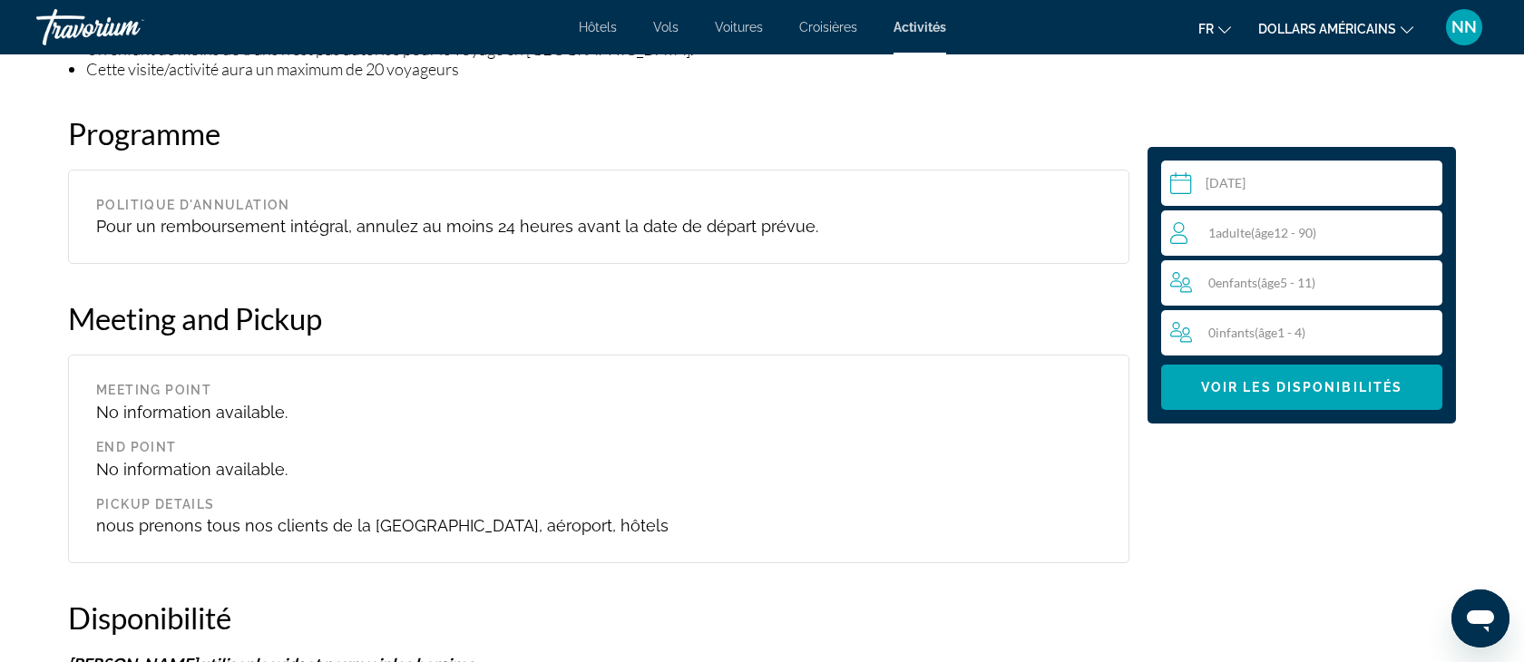
scroll to position [2076, 0]
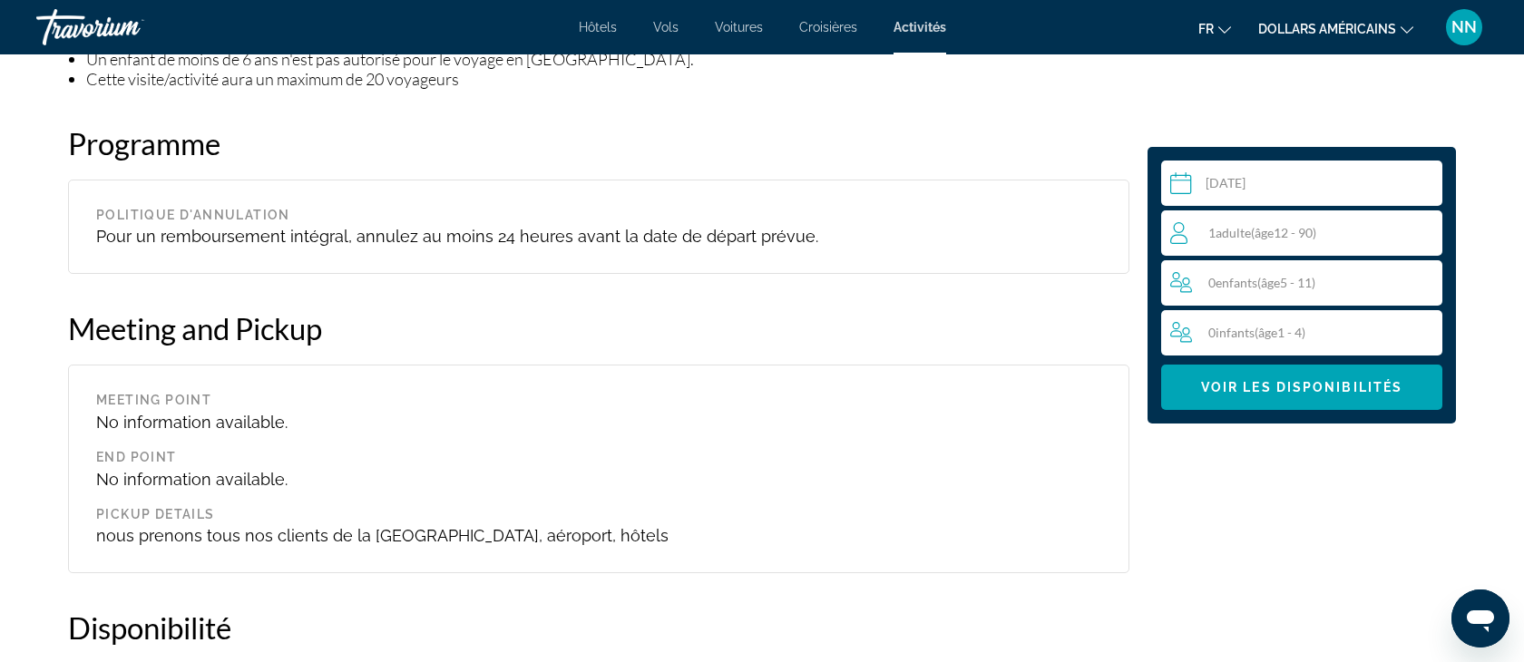
click at [1402, 231] on div "1 Adulte Adultes ( âge 12 - 90)" at bounding box center [1305, 233] width 271 height 22
click at [1425, 231] on icon "Increment adults" at bounding box center [1424, 232] width 16 height 16
click at [1427, 279] on icon "Increment children" at bounding box center [1425, 282] width 16 height 22
click at [1330, 391] on span "Voir les disponibilités" at bounding box center [1301, 387] width 201 height 15
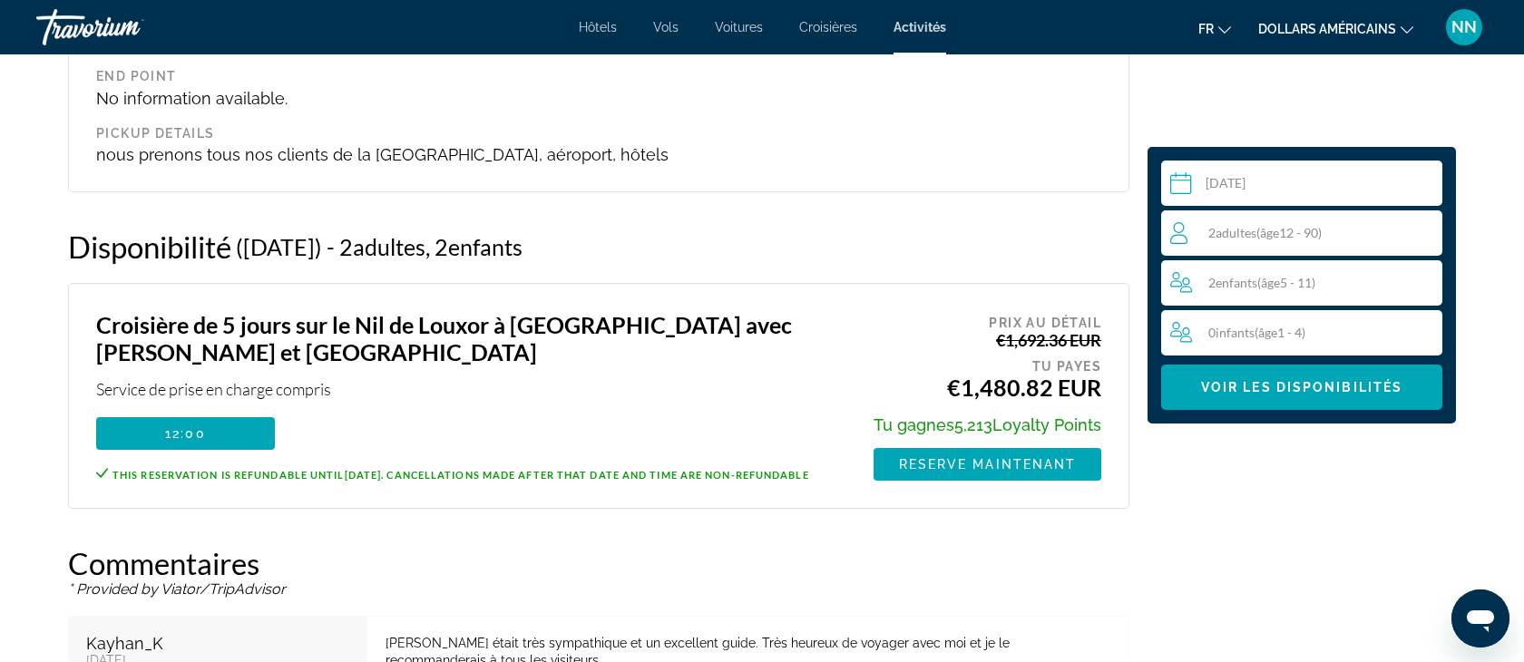
scroll to position [2461, 0]
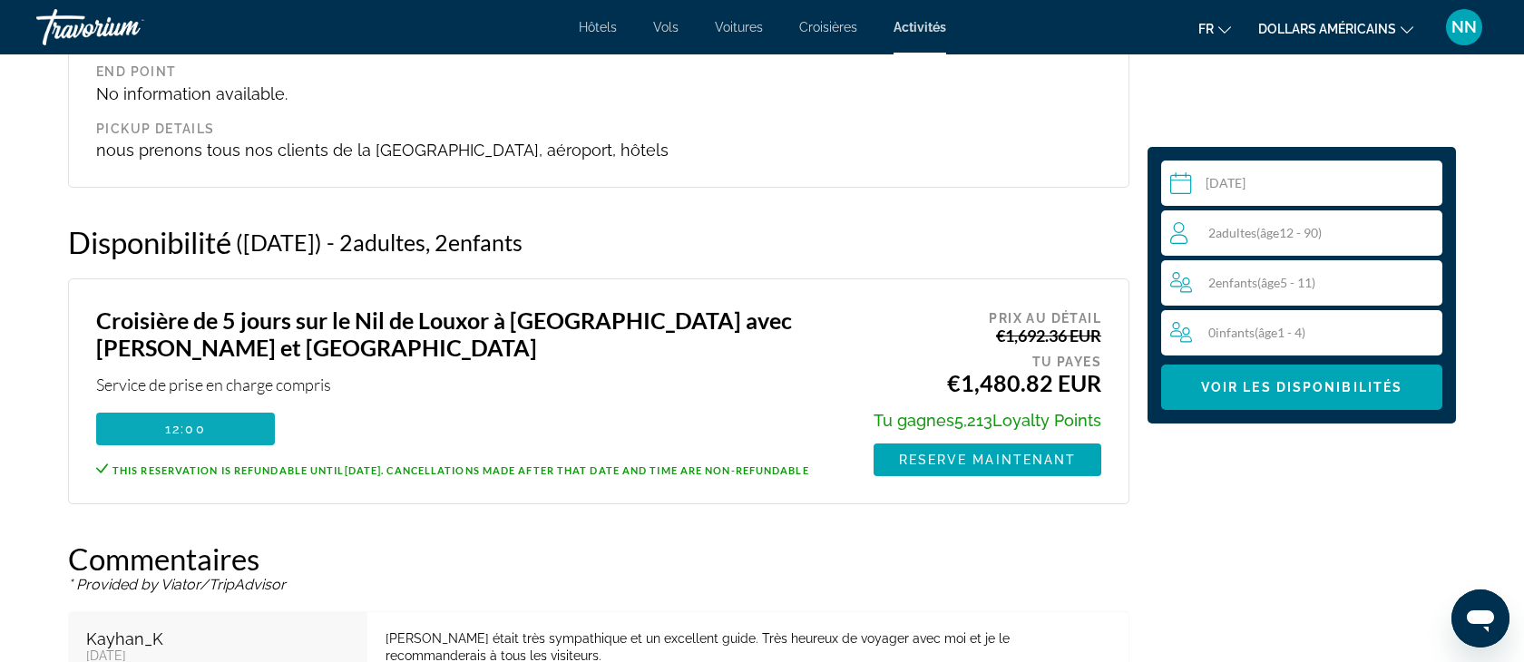
click at [190, 422] on span "12:00" at bounding box center [185, 429] width 41 height 15
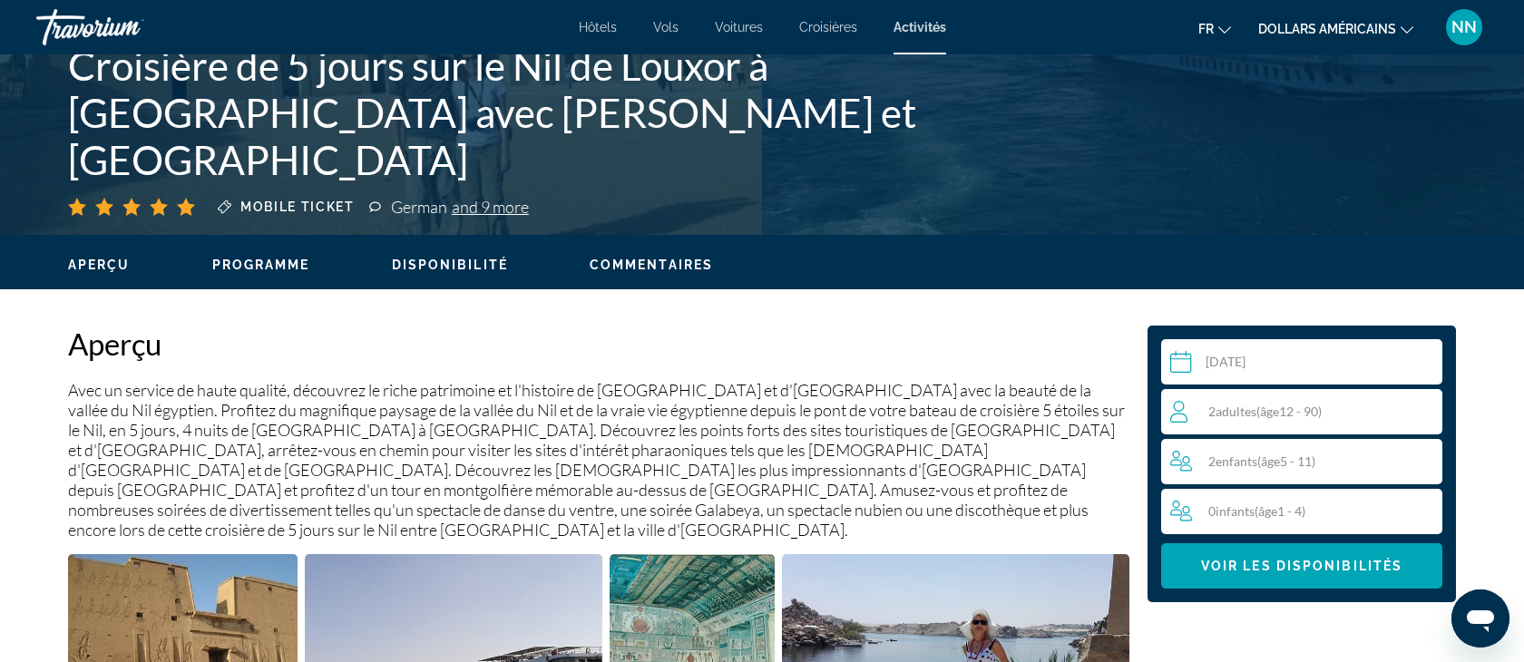
scroll to position [0, 0]
